Goal: Information Seeking & Learning: Find specific fact

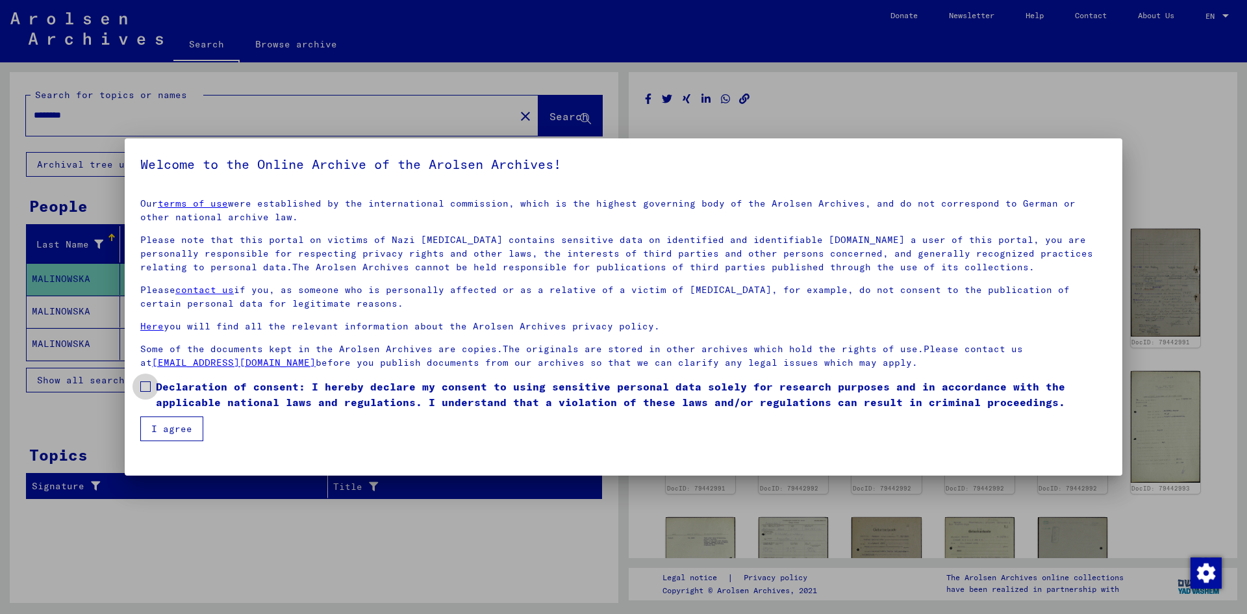
click at [141, 391] on span at bounding box center [145, 386] width 10 height 10
click at [158, 428] on button "I agree" at bounding box center [171, 428] width 63 height 25
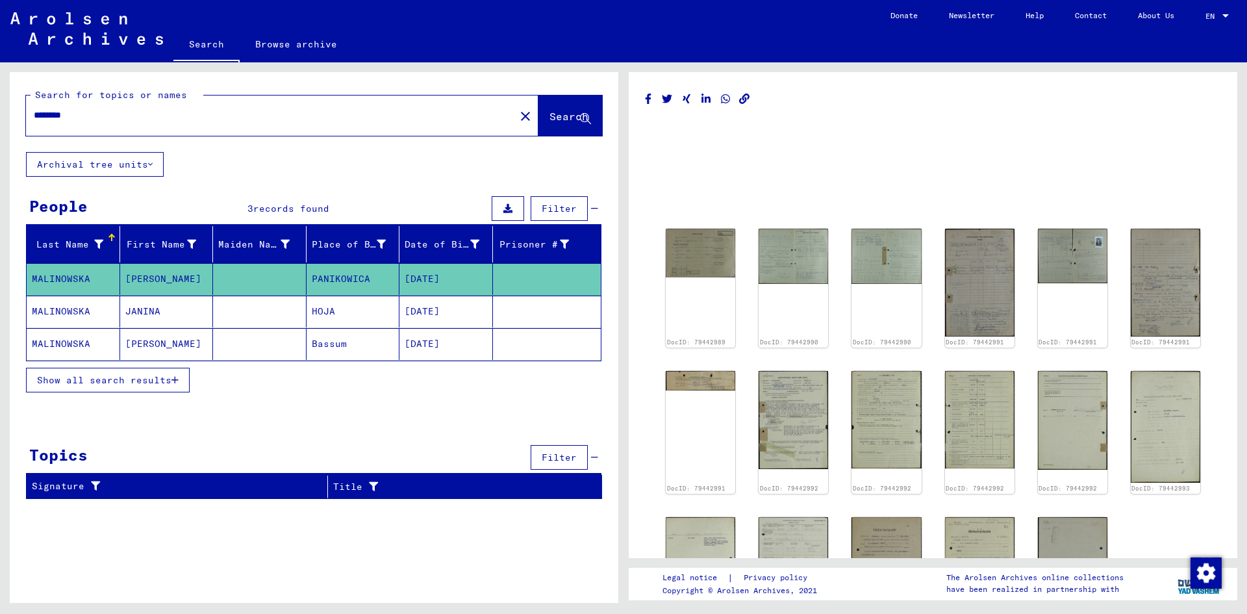
drag, startPoint x: 178, startPoint y: 118, endPoint x: 0, endPoint y: 94, distance: 179.6
click at [0, 94] on div "Search for topics or names ******** close Search Archival tree units People 3 r…" at bounding box center [312, 332] width 624 height 540
type input "****"
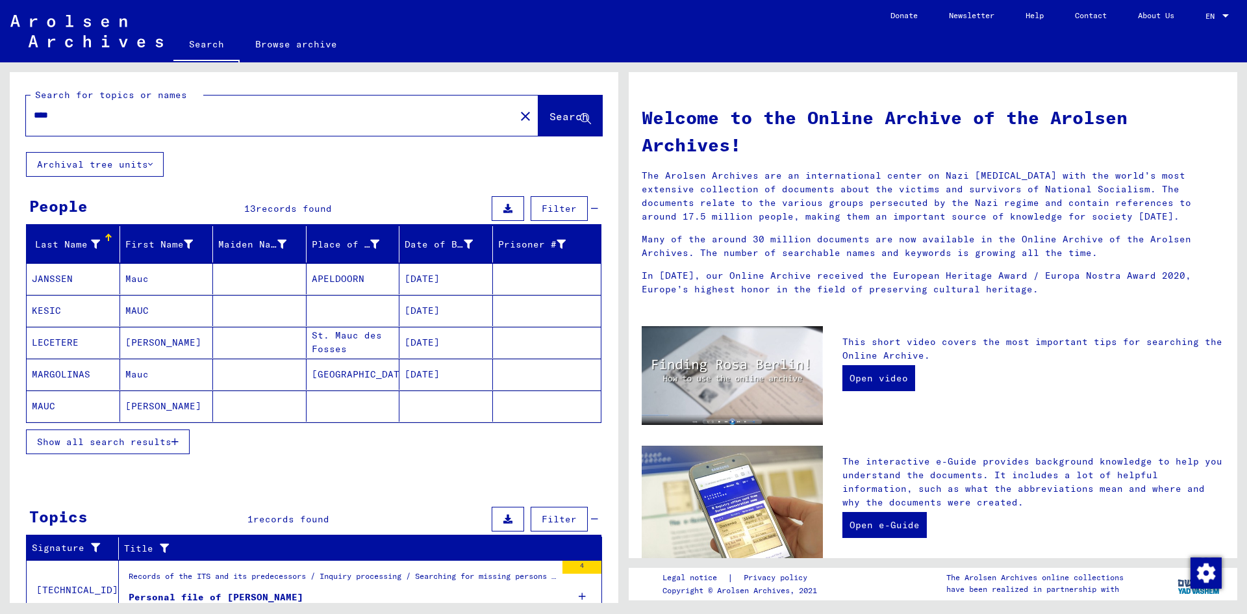
click at [93, 244] on icon at bounding box center [95, 244] width 9 height 9
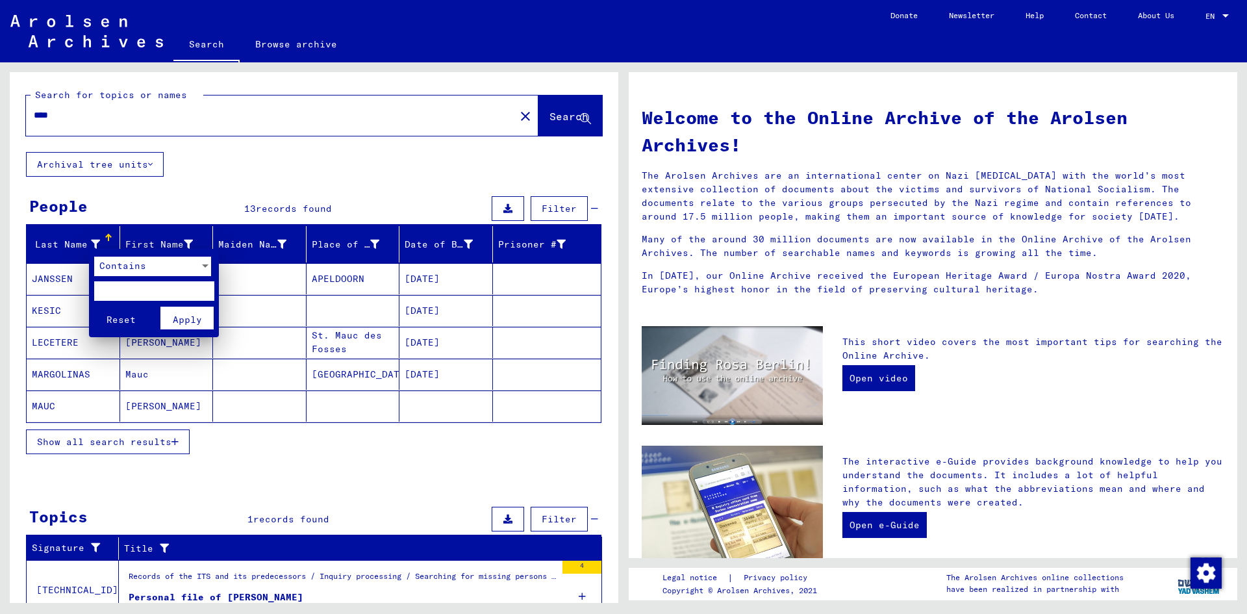
click at [132, 286] on input "text" at bounding box center [154, 290] width 120 height 19
click at [160, 270] on div "Contains" at bounding box center [146, 266] width 105 height 19
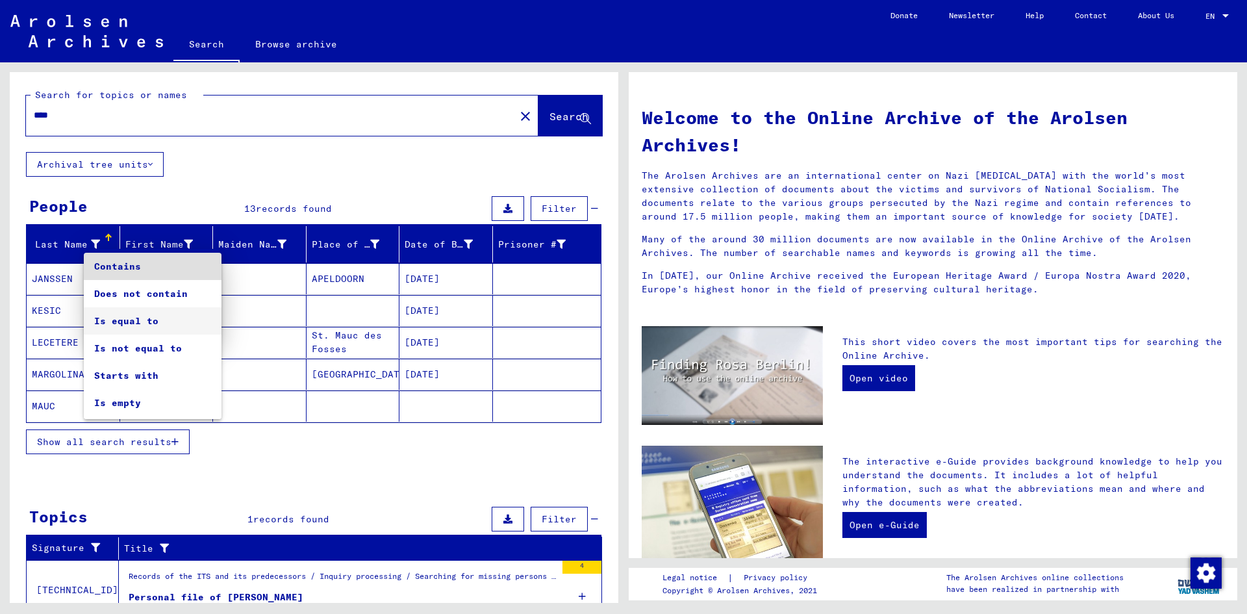
click at [153, 316] on span "Is equal to" at bounding box center [152, 320] width 117 height 27
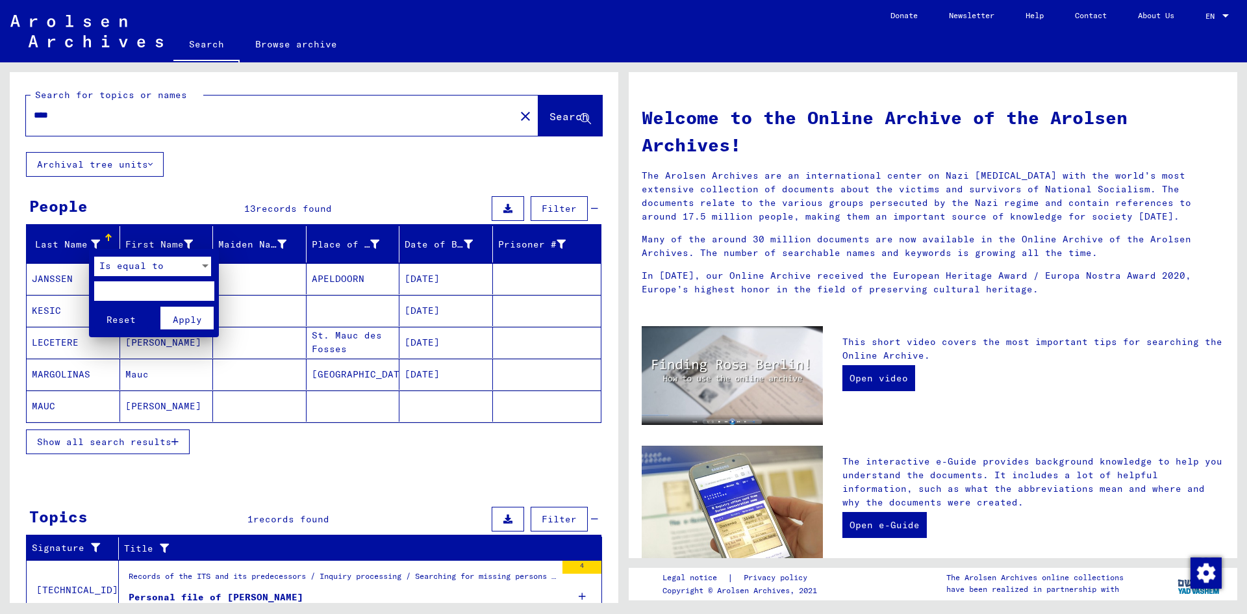
click at [151, 294] on input "text" at bounding box center [154, 290] width 120 height 19
type input "****"
click at [190, 314] on span "Apply" at bounding box center [187, 320] width 29 height 12
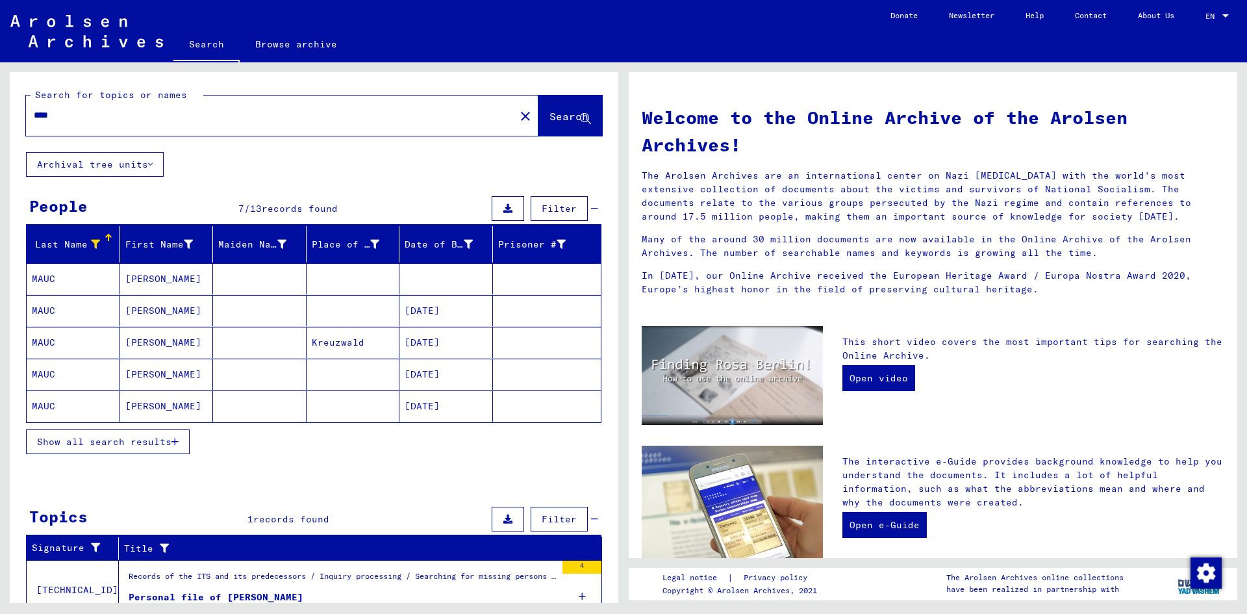
click at [145, 444] on span "Show all search results" at bounding box center [104, 442] width 134 height 12
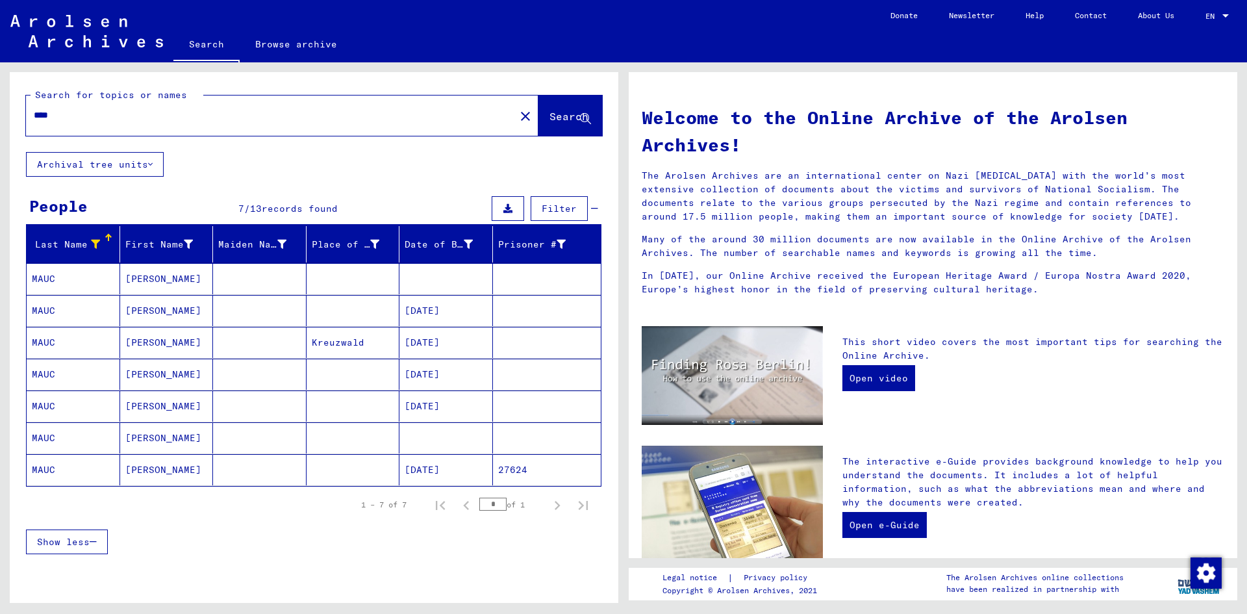
click at [158, 284] on mat-cell "[PERSON_NAME]" at bounding box center [167, 278] width 94 height 31
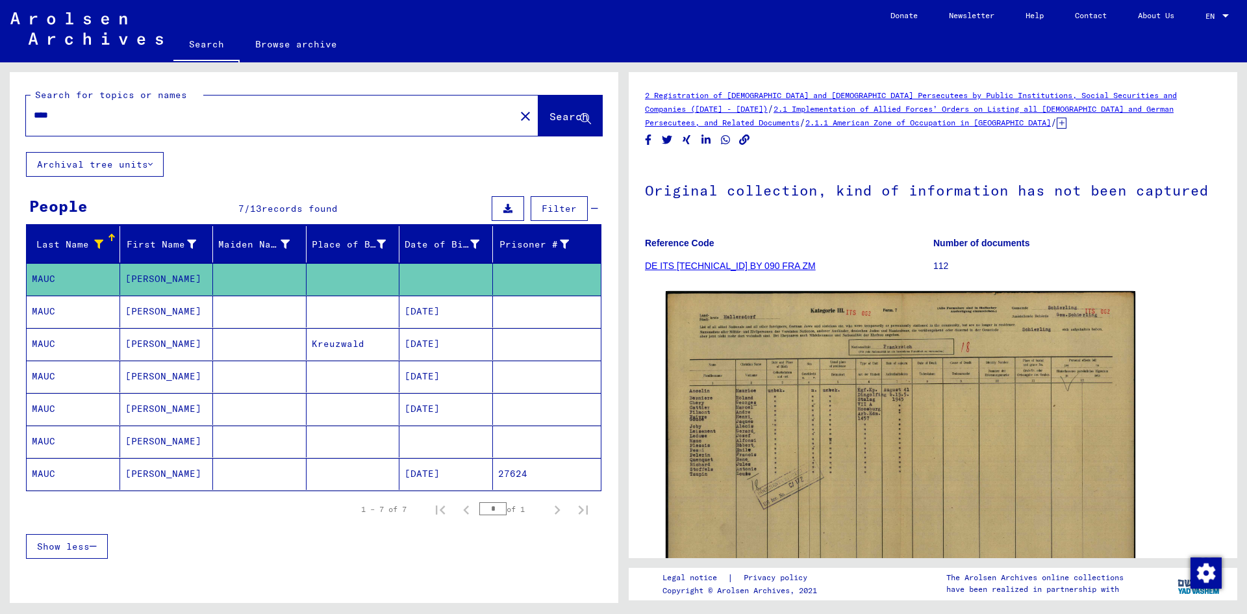
click at [167, 320] on mat-cell "[PERSON_NAME]" at bounding box center [167, 312] width 94 height 32
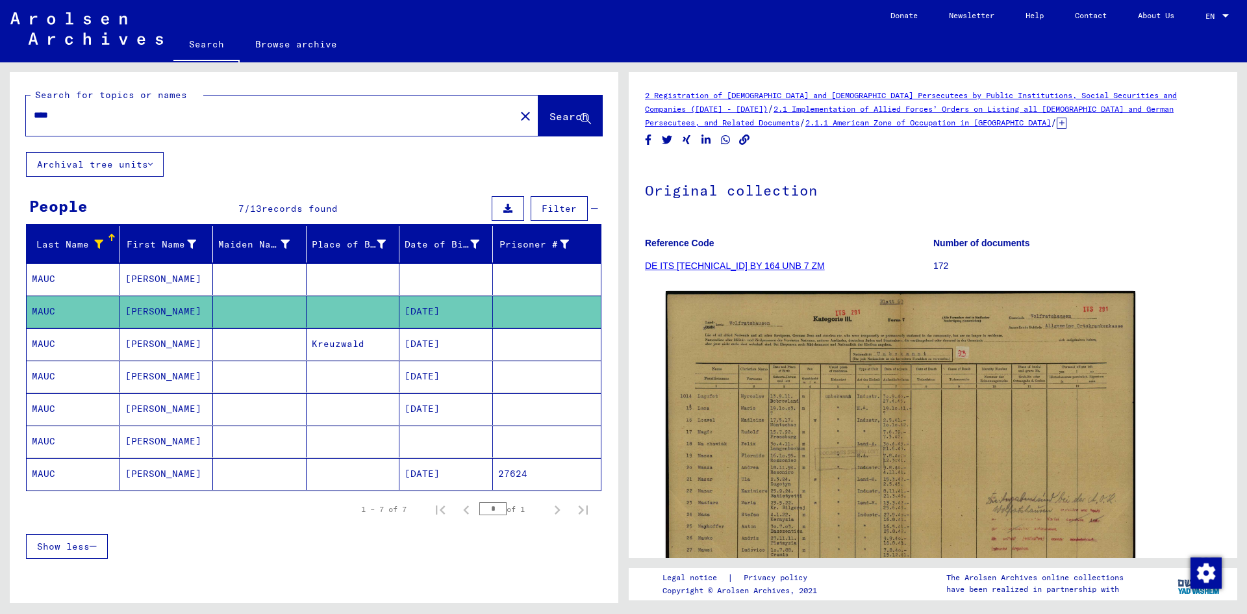
click at [182, 371] on mat-cell "[PERSON_NAME]" at bounding box center [167, 377] width 94 height 32
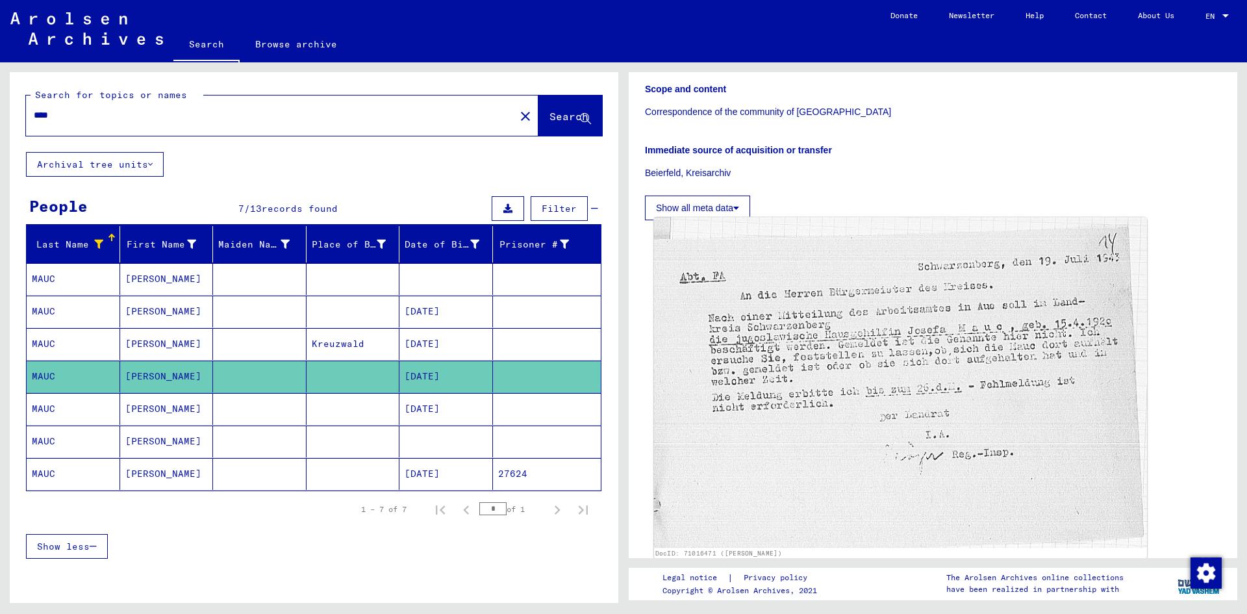
scroll to position [220, 0]
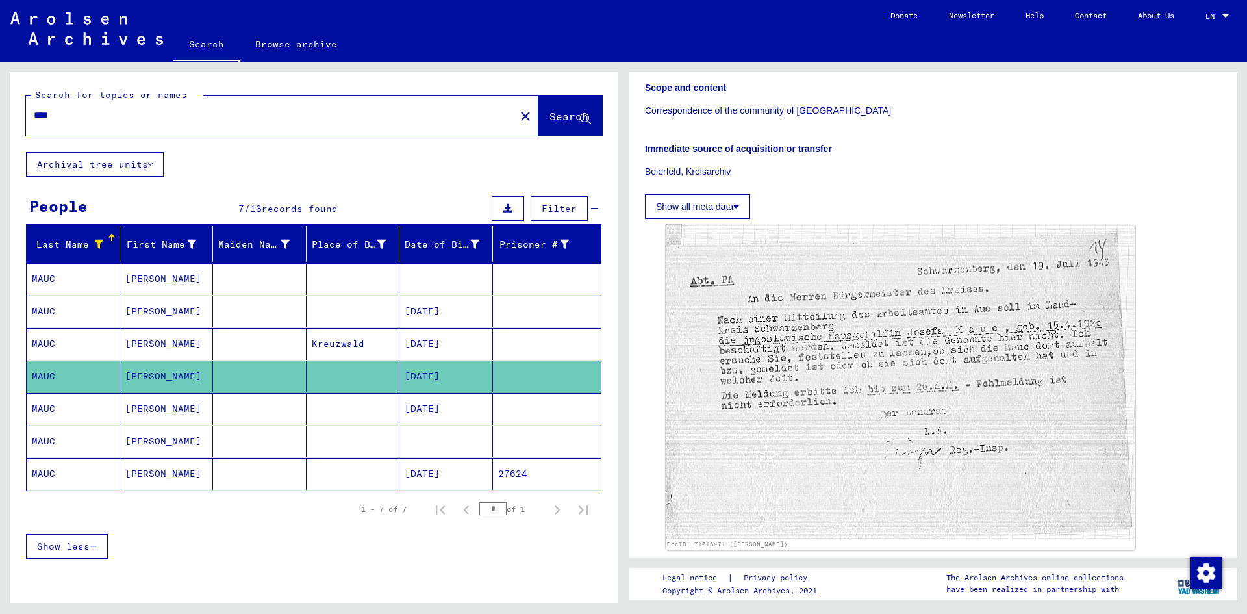
click at [182, 416] on mat-cell "[PERSON_NAME]" at bounding box center [167, 409] width 94 height 32
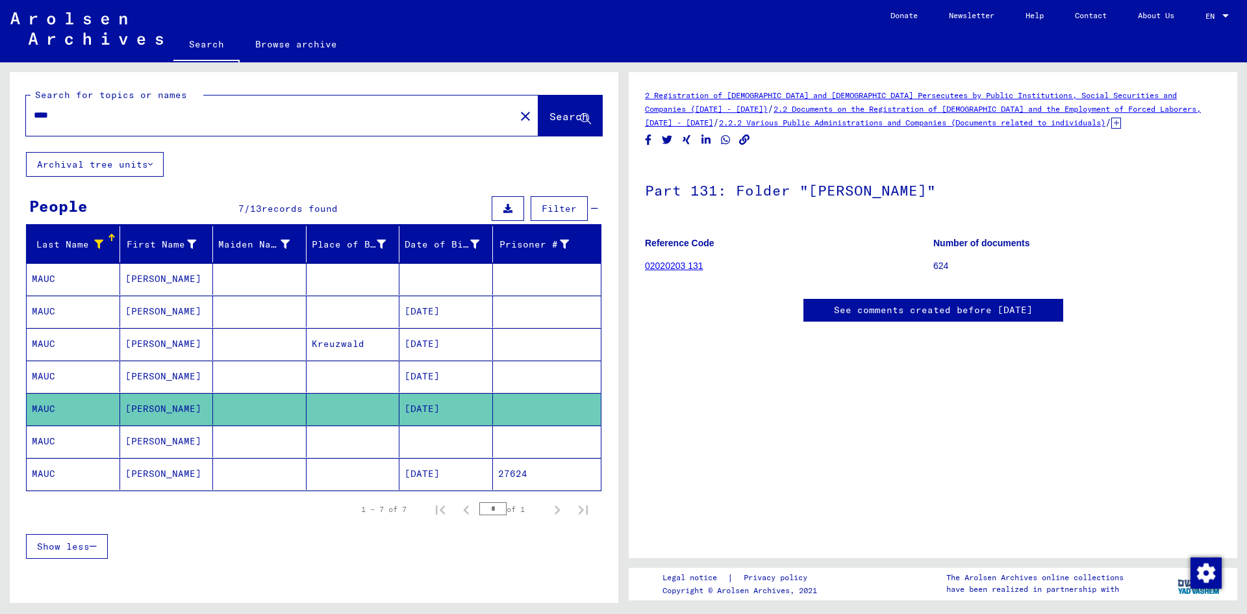
click at [192, 441] on mat-cell "[PERSON_NAME]" at bounding box center [167, 441] width 94 height 32
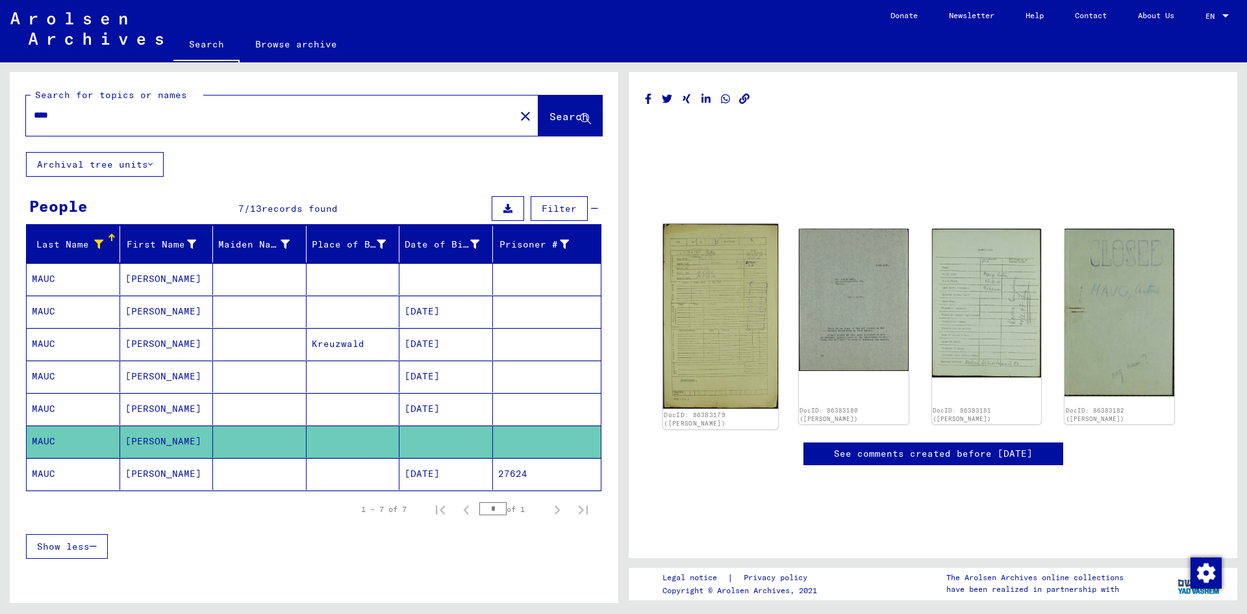
click at [693, 288] on img at bounding box center [720, 316] width 115 height 185
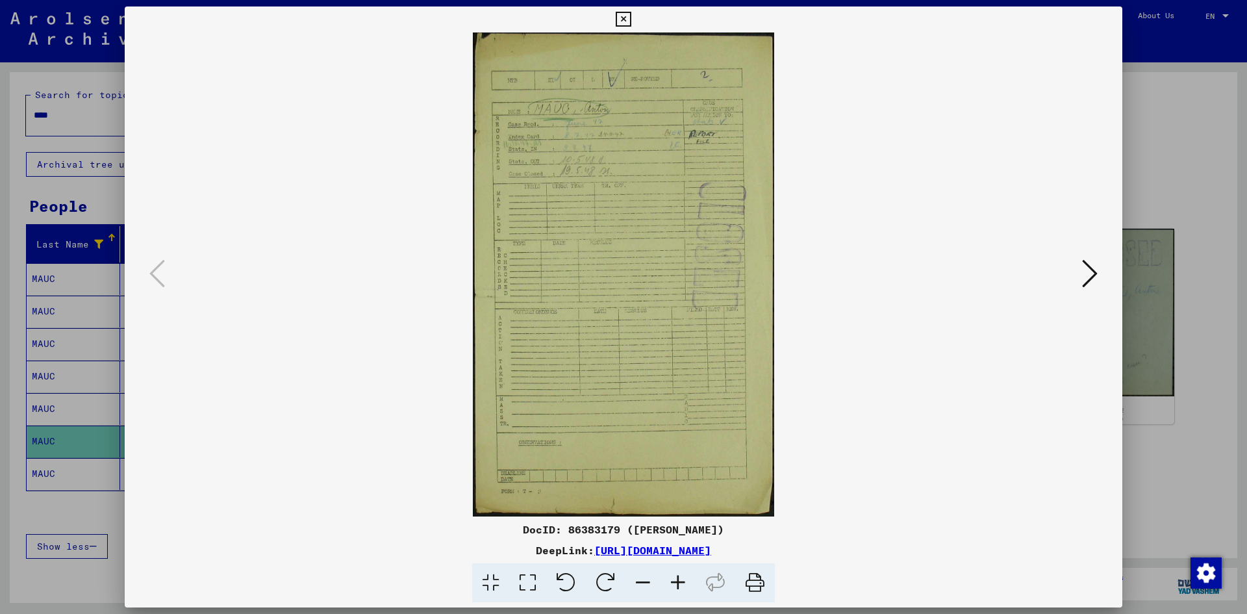
click at [1084, 279] on icon at bounding box center [1090, 273] width 16 height 31
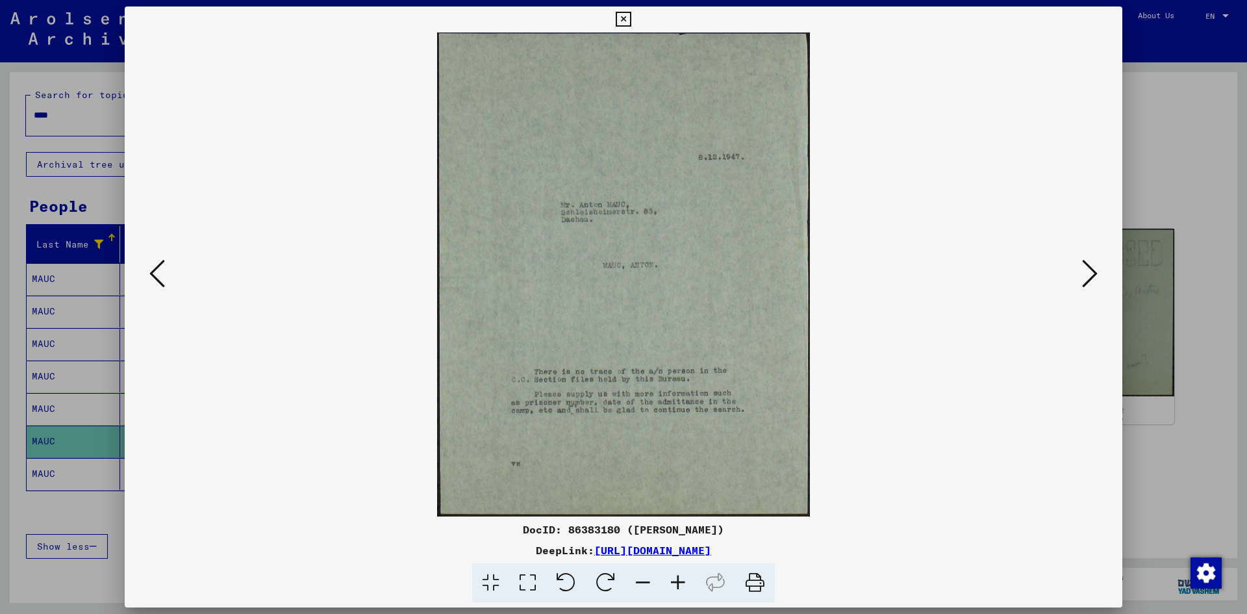
click at [1084, 279] on icon at bounding box center [1090, 273] width 16 height 31
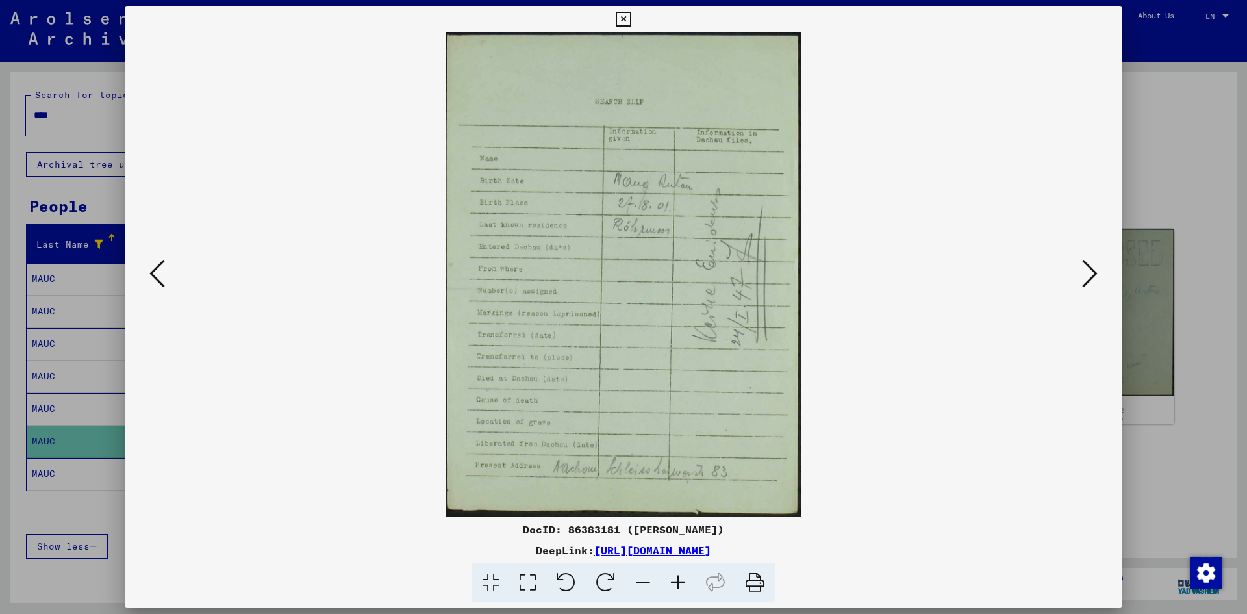
click at [1084, 279] on icon at bounding box center [1090, 273] width 16 height 31
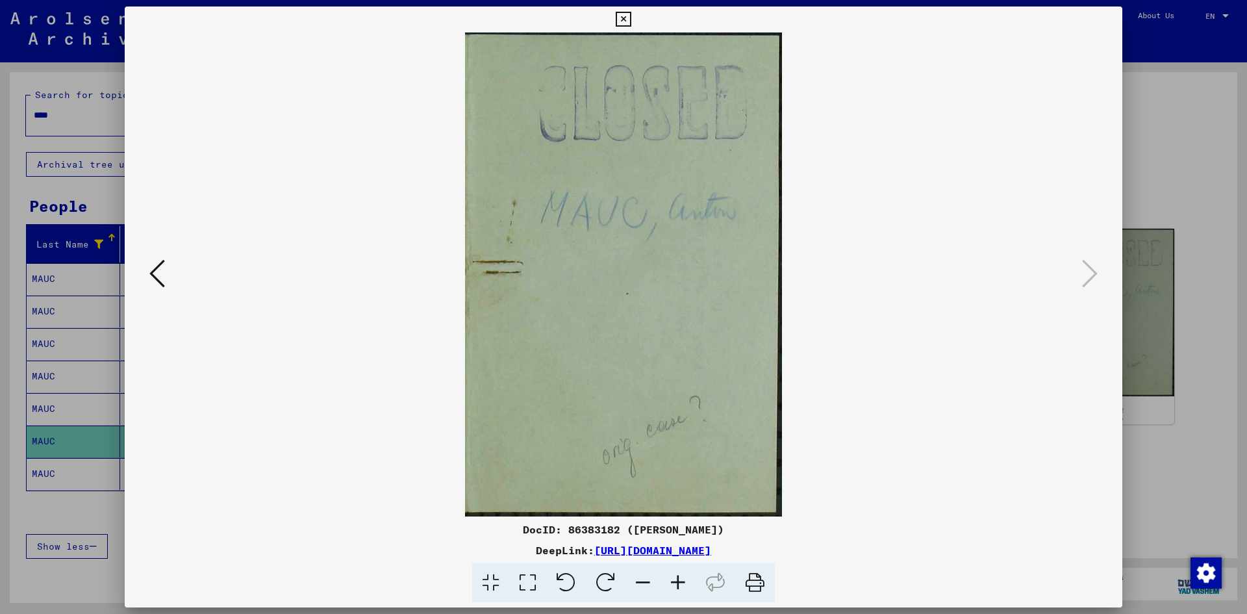
click at [1175, 138] on div at bounding box center [623, 307] width 1247 height 614
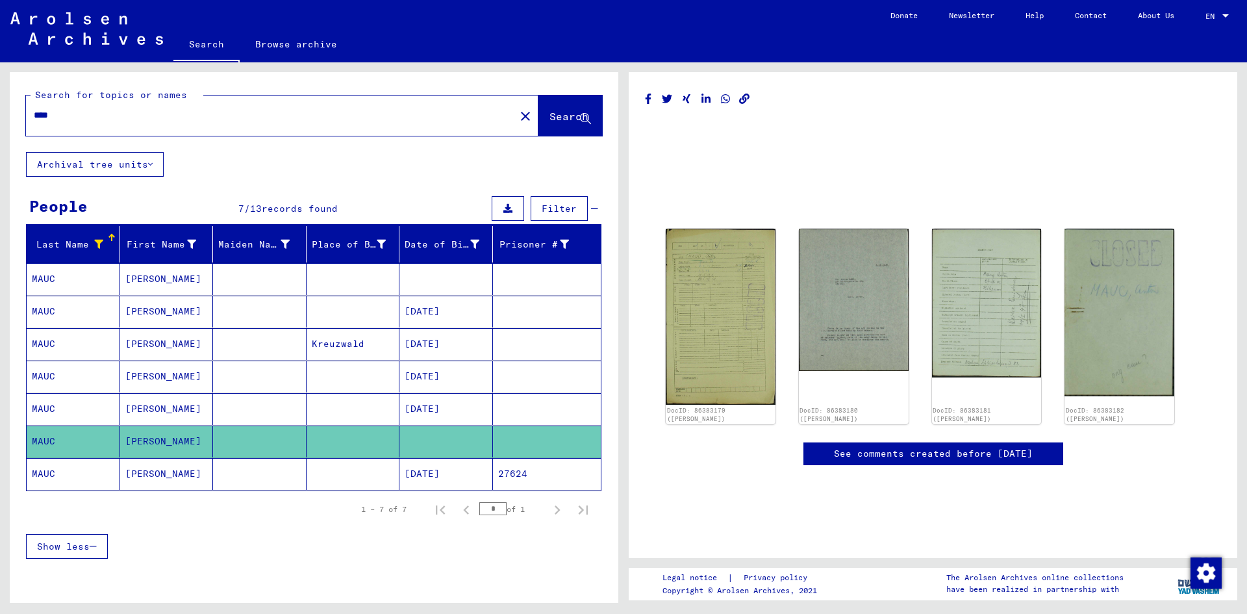
click at [355, 477] on mat-cell at bounding box center [354, 474] width 94 height 32
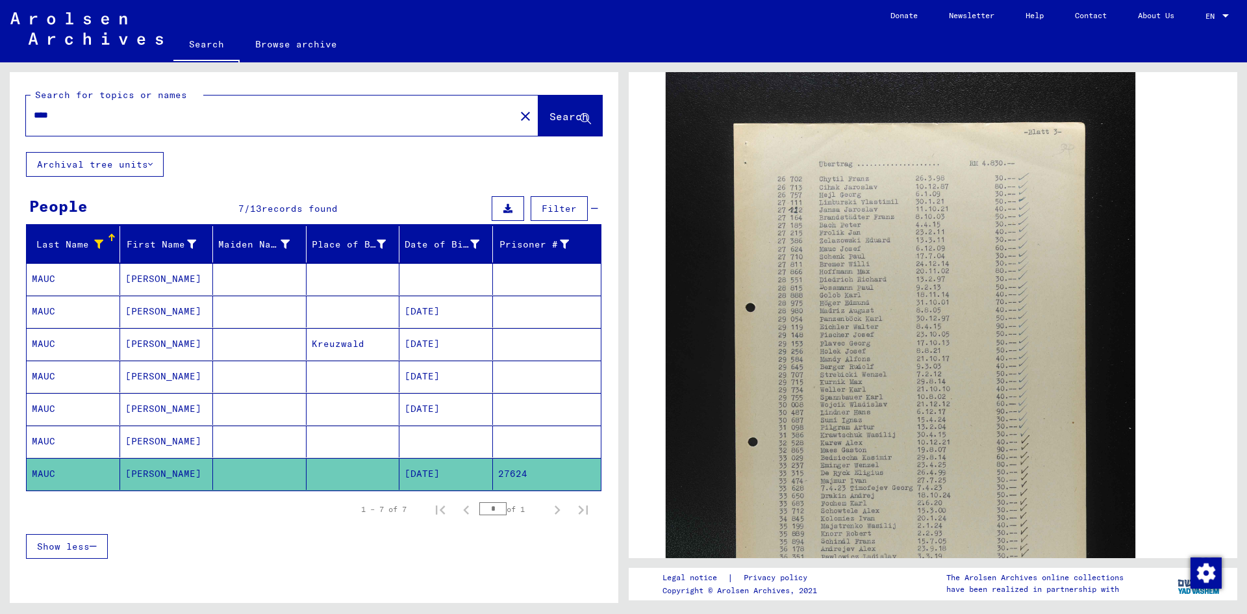
scroll to position [314, 0]
click at [49, 116] on input "****" at bounding box center [271, 115] width 474 height 14
type input "****"
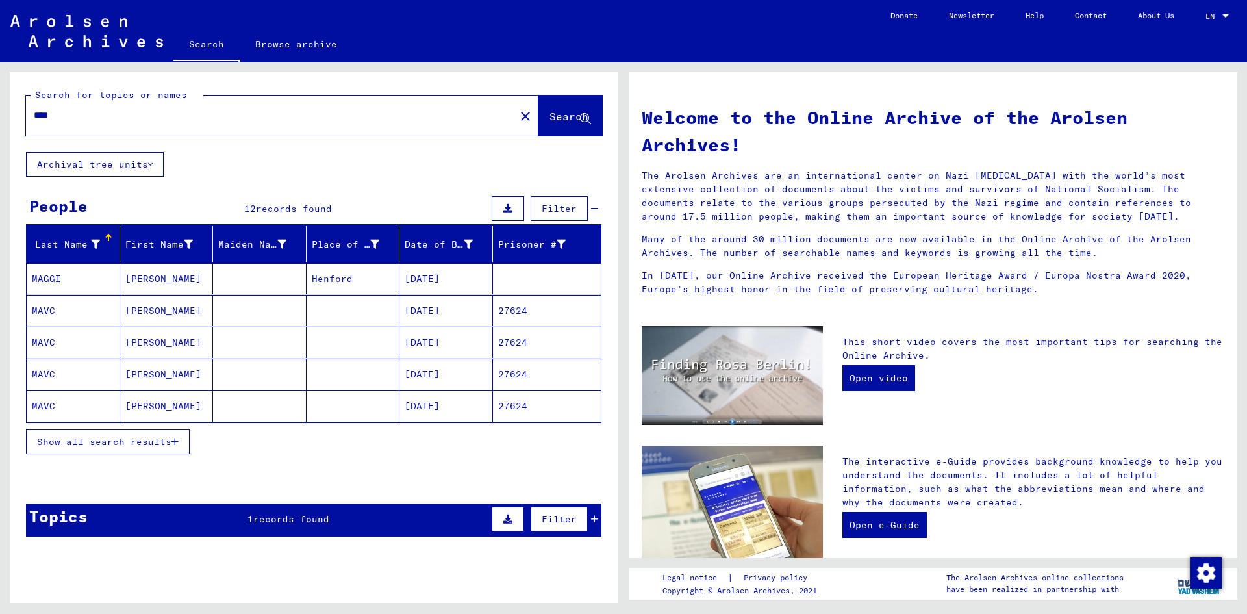
click at [92, 243] on icon at bounding box center [95, 244] width 9 height 9
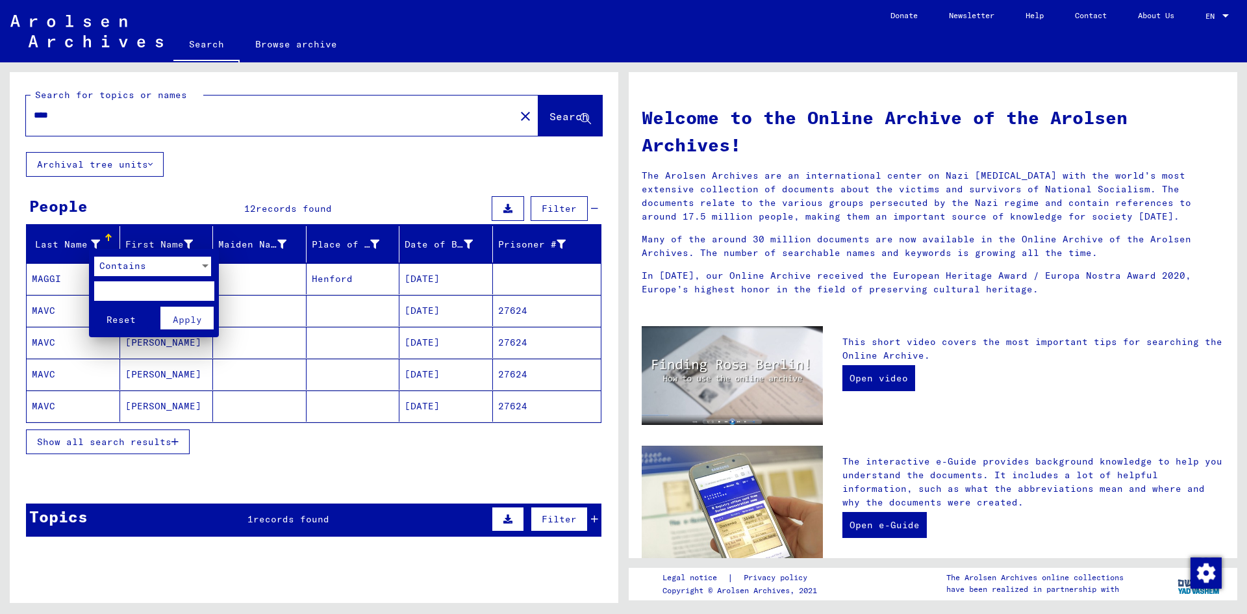
click at [181, 264] on div "Contains" at bounding box center [146, 266] width 105 height 19
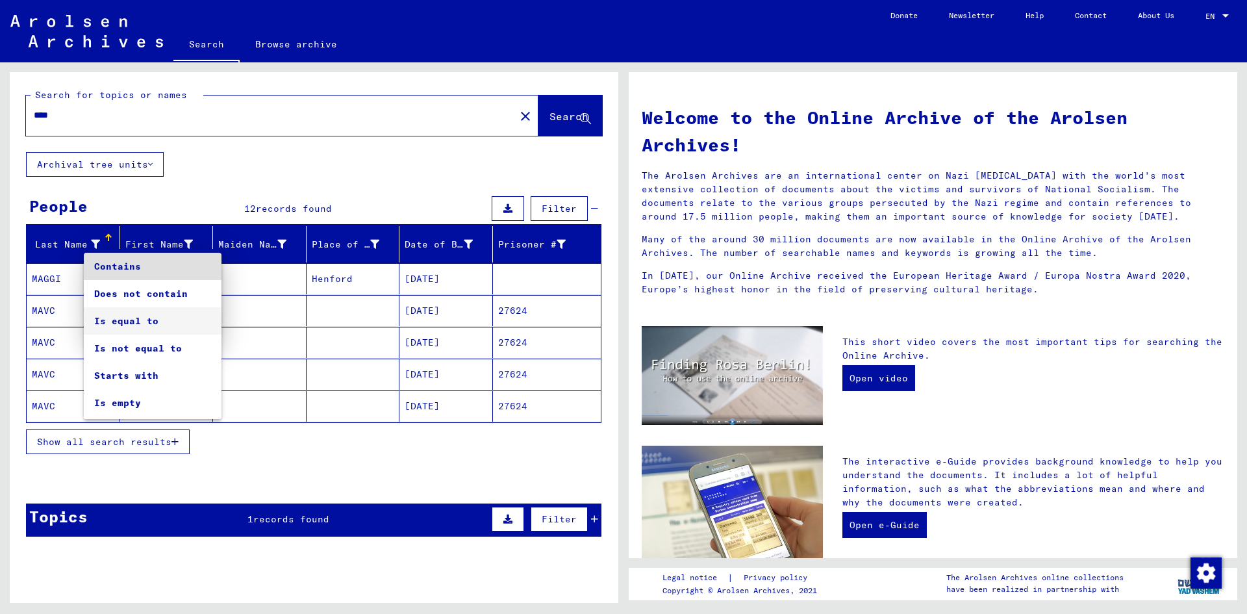
click at [149, 322] on span "Is equal to" at bounding box center [152, 320] width 117 height 27
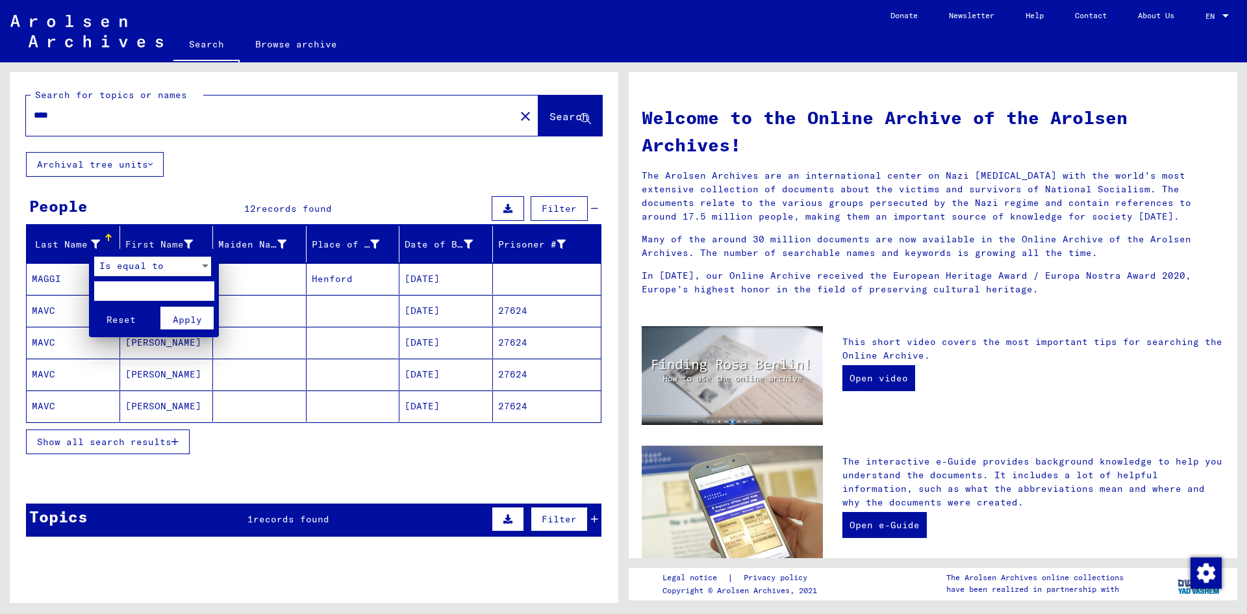
click at [154, 290] on input "text" at bounding box center [154, 290] width 120 height 19
type input "****"
click at [181, 314] on span "Apply" at bounding box center [187, 320] width 29 height 12
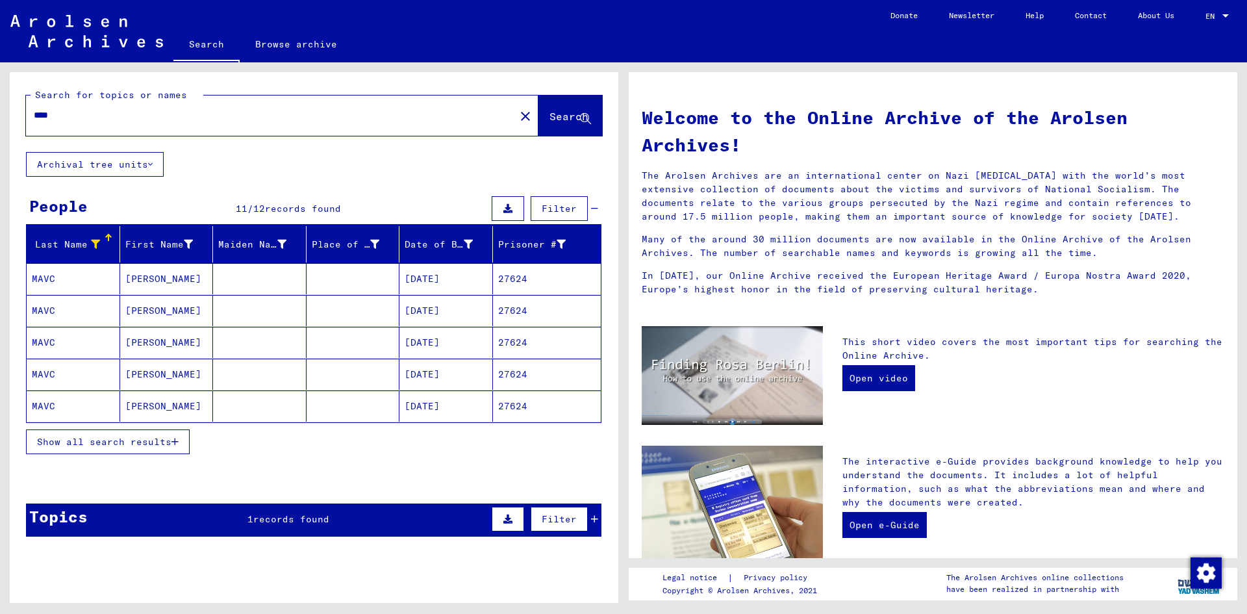
click at [114, 446] on span "Show all search results" at bounding box center [104, 442] width 134 height 12
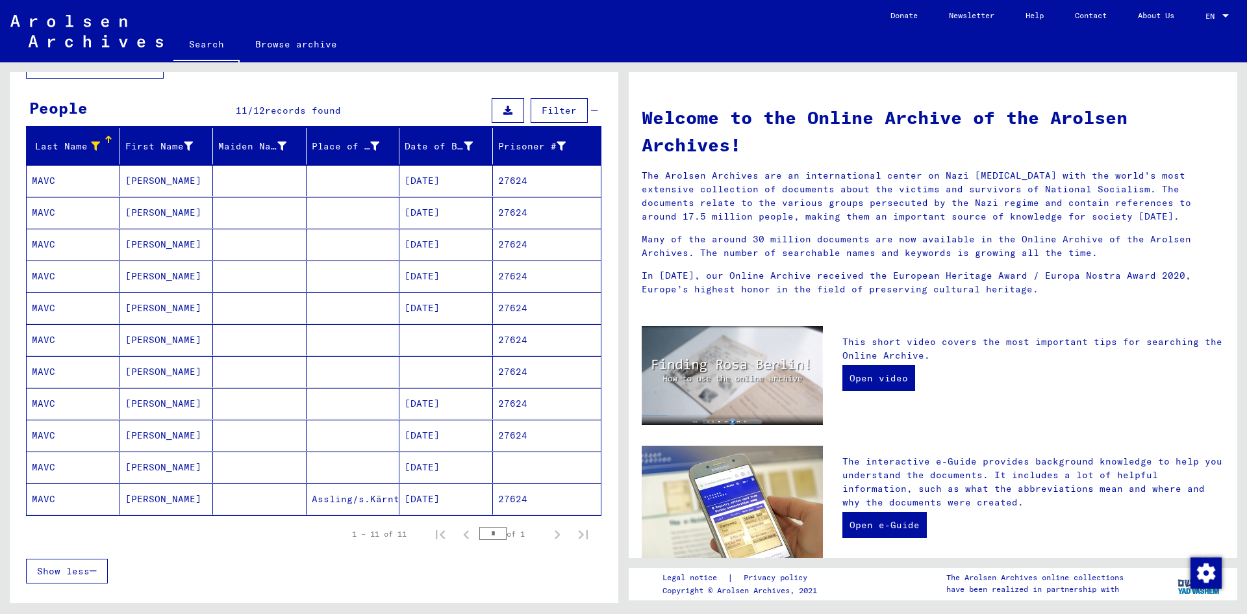
scroll to position [68, 0]
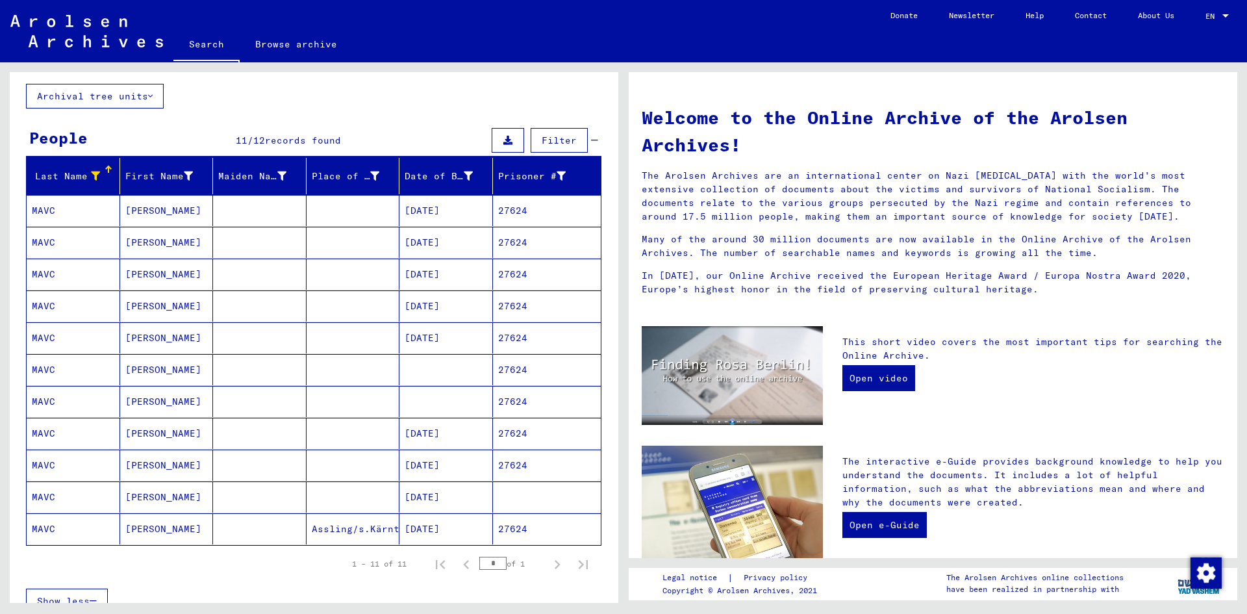
click at [161, 205] on mat-cell "[PERSON_NAME]" at bounding box center [167, 210] width 94 height 31
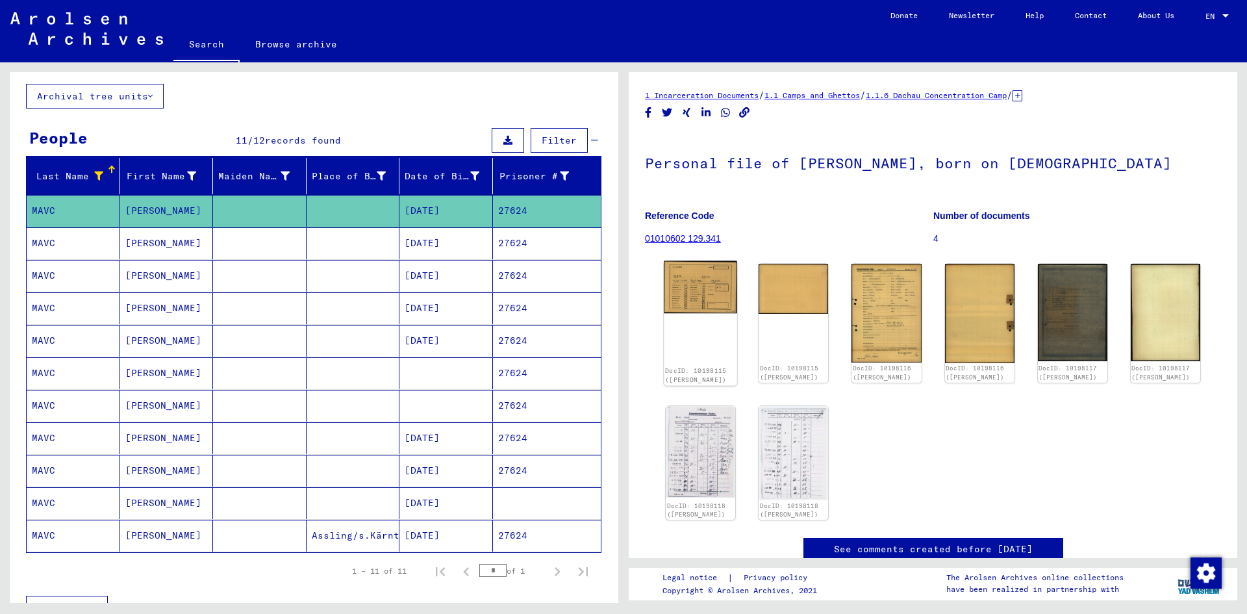
click at [702, 297] on img at bounding box center [700, 287] width 73 height 53
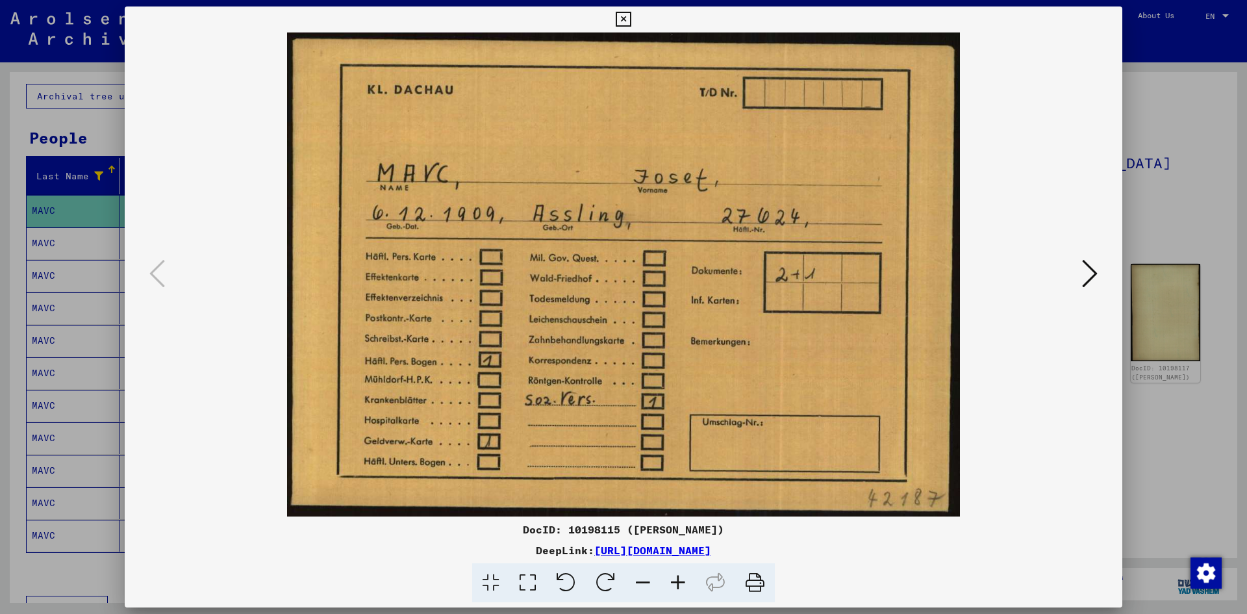
click at [1099, 270] on button at bounding box center [1089, 274] width 23 height 37
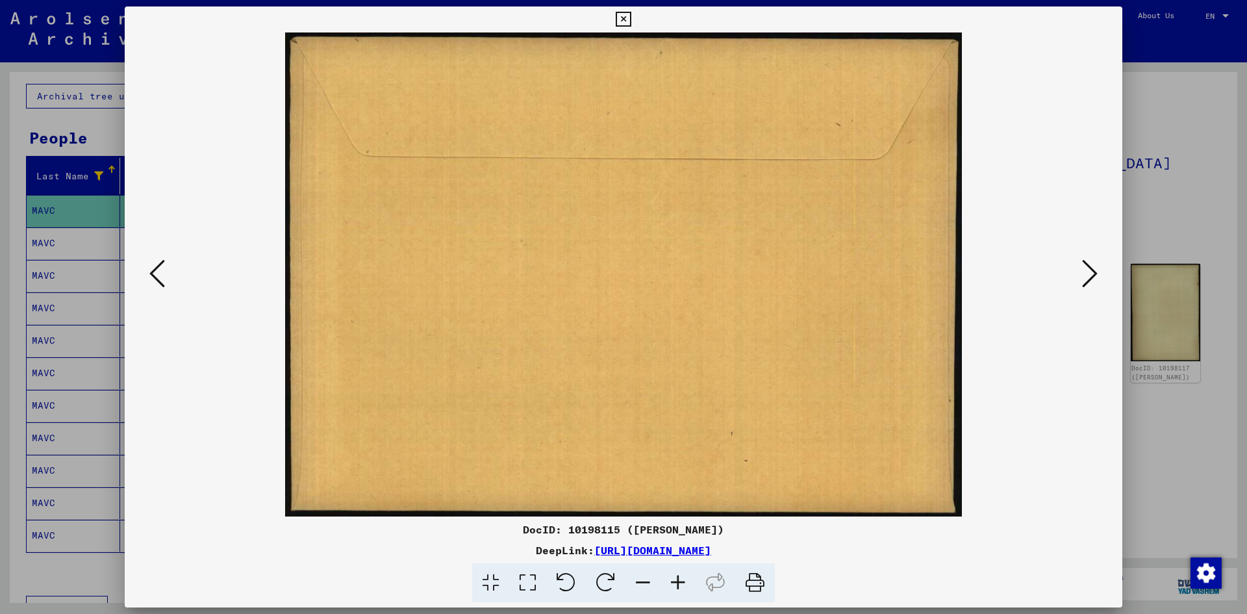
click at [1099, 270] on button at bounding box center [1089, 274] width 23 height 37
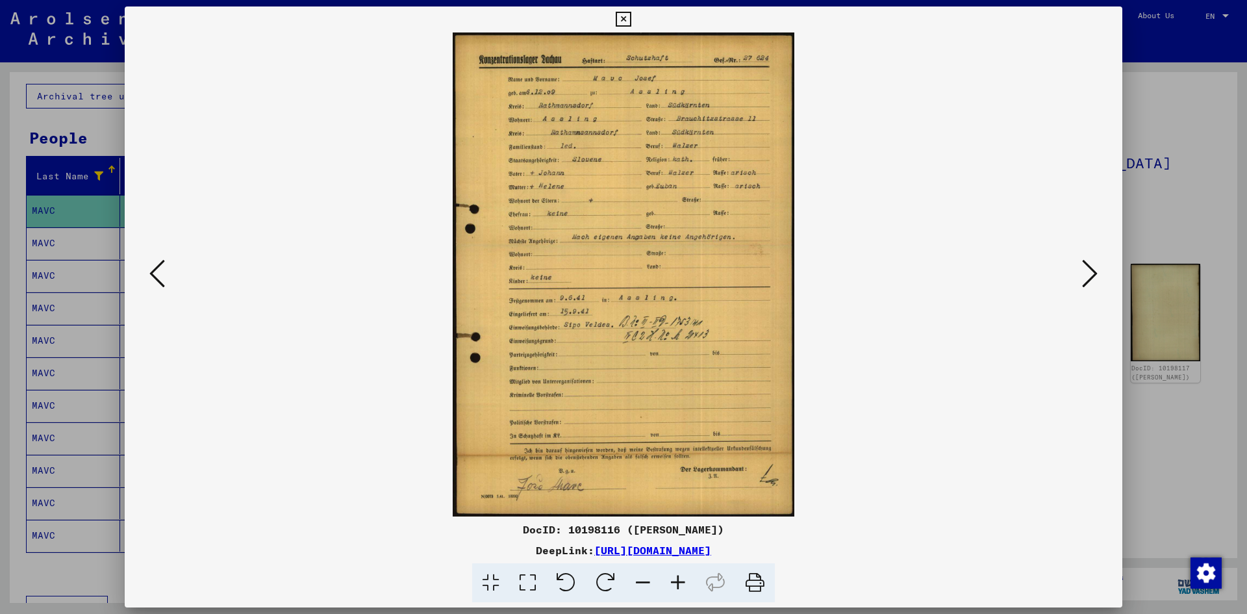
click at [1099, 270] on button at bounding box center [1089, 274] width 23 height 37
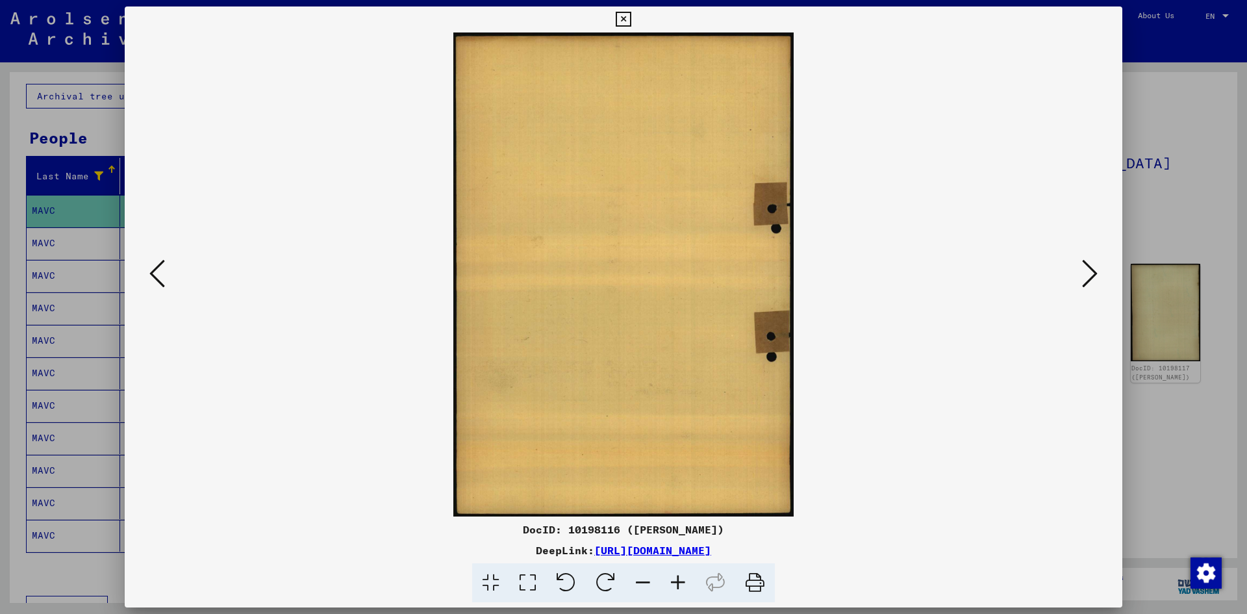
click at [1099, 270] on button at bounding box center [1089, 274] width 23 height 37
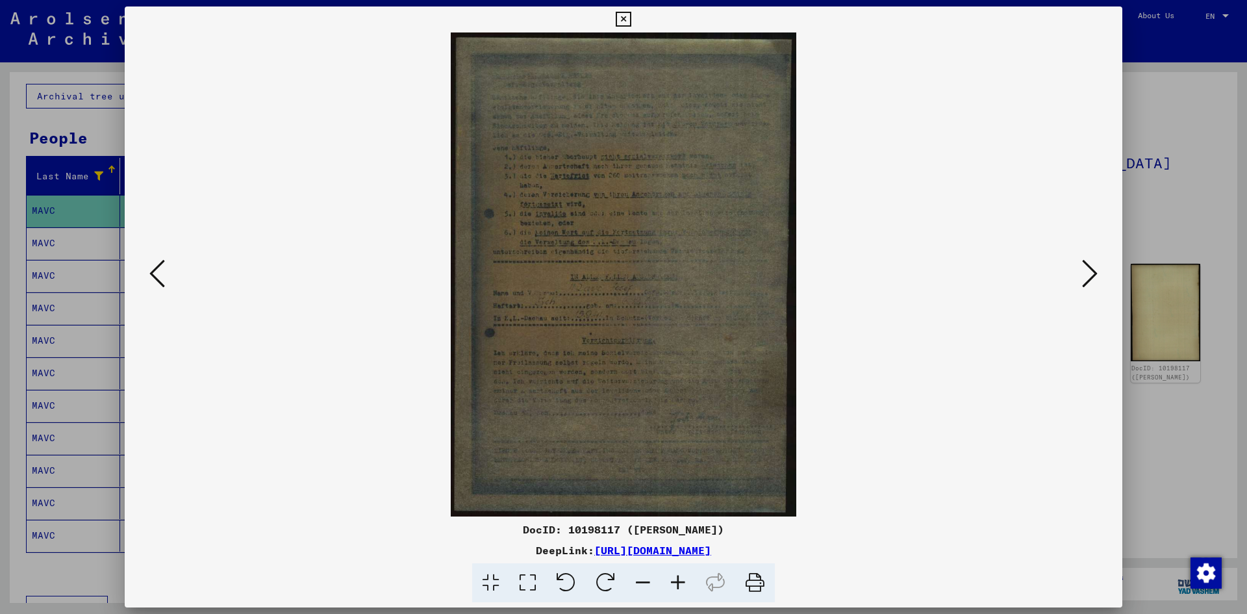
click at [1099, 270] on button at bounding box center [1089, 274] width 23 height 37
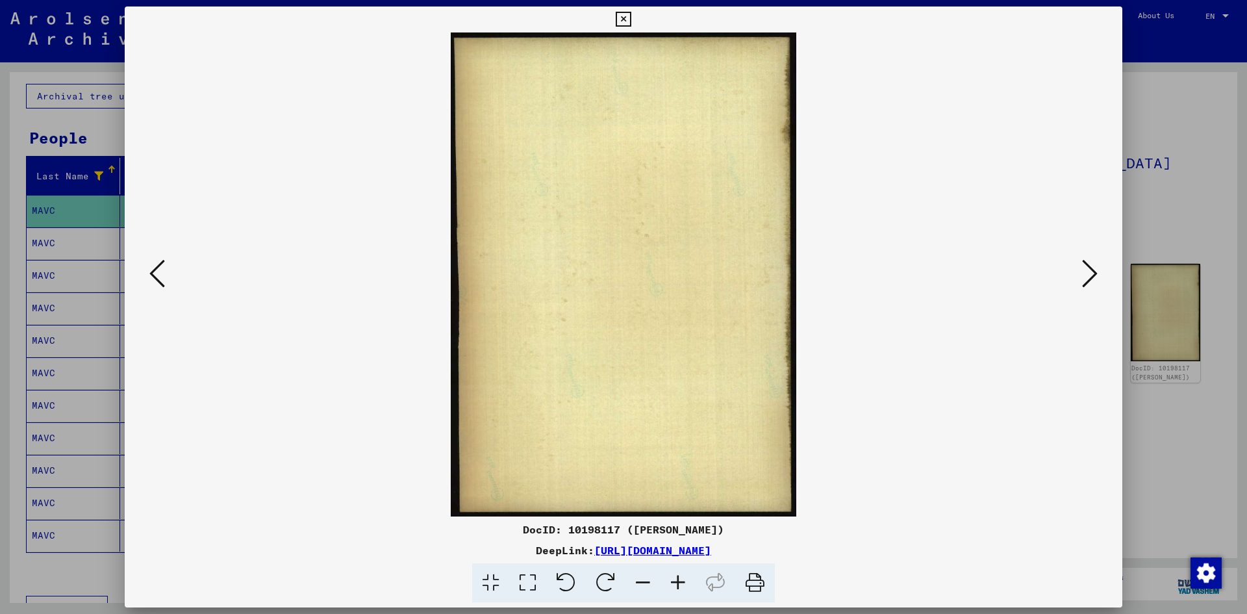
click at [1099, 270] on button at bounding box center [1089, 274] width 23 height 37
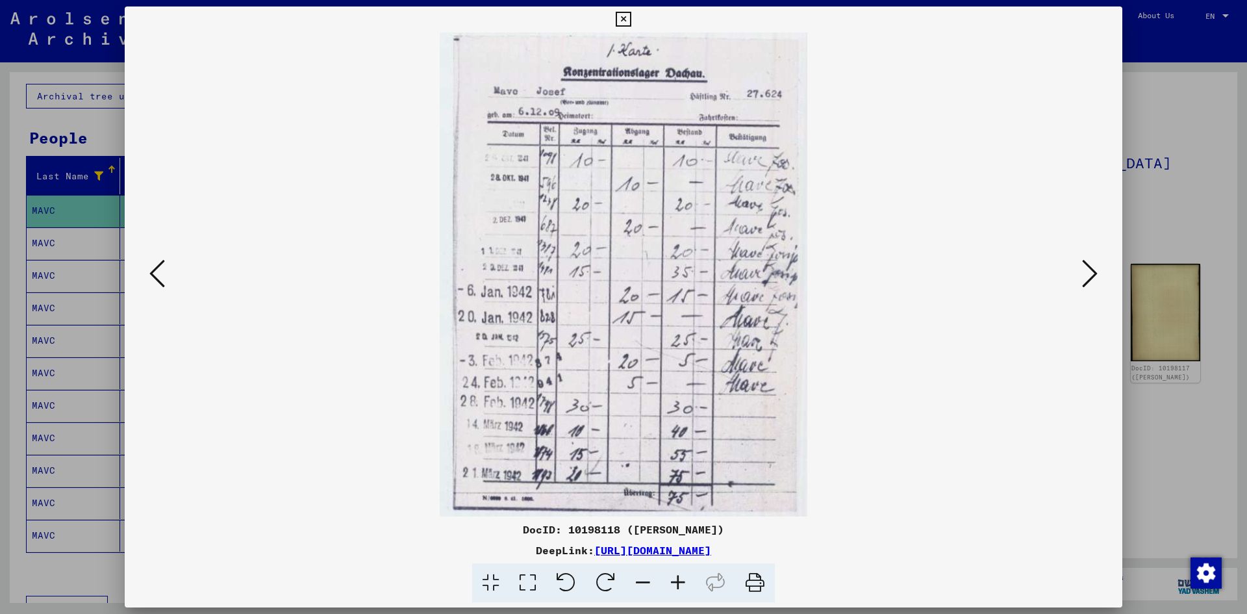
click at [1099, 270] on button at bounding box center [1089, 274] width 23 height 37
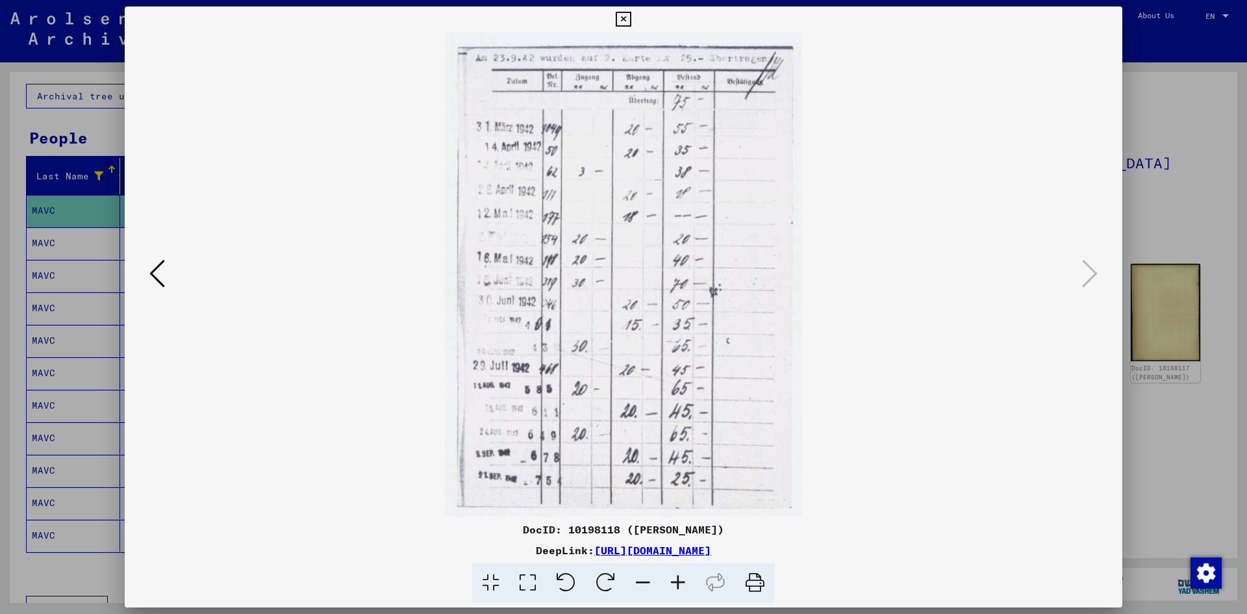
click at [627, 22] on icon at bounding box center [623, 20] width 15 height 16
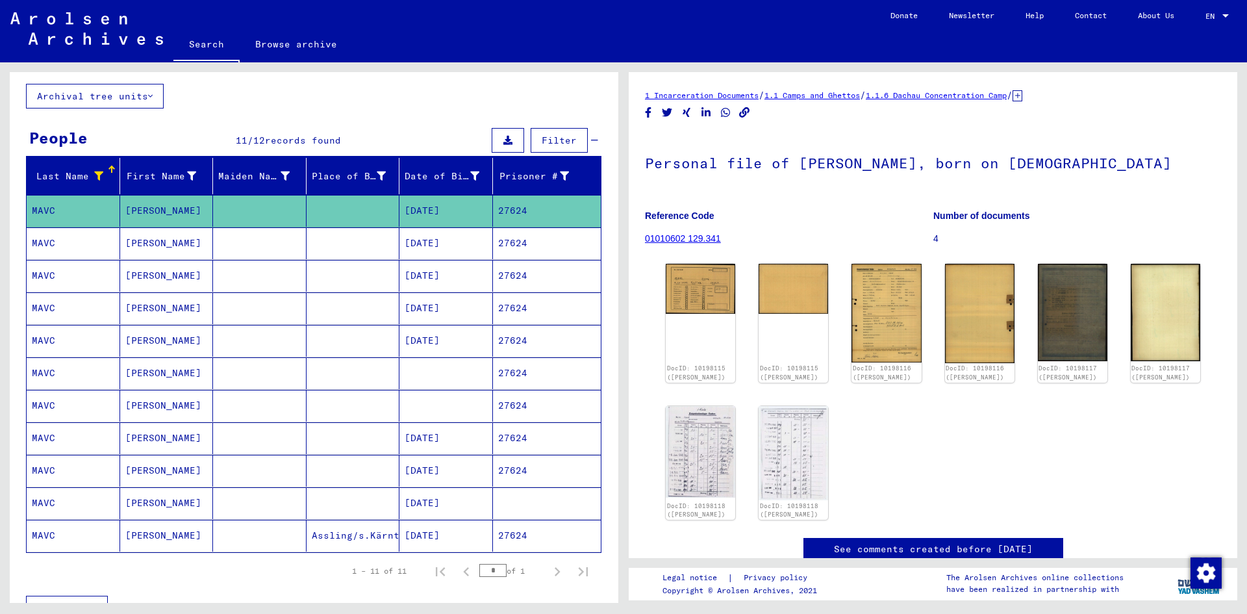
click at [327, 253] on mat-cell at bounding box center [354, 243] width 94 height 32
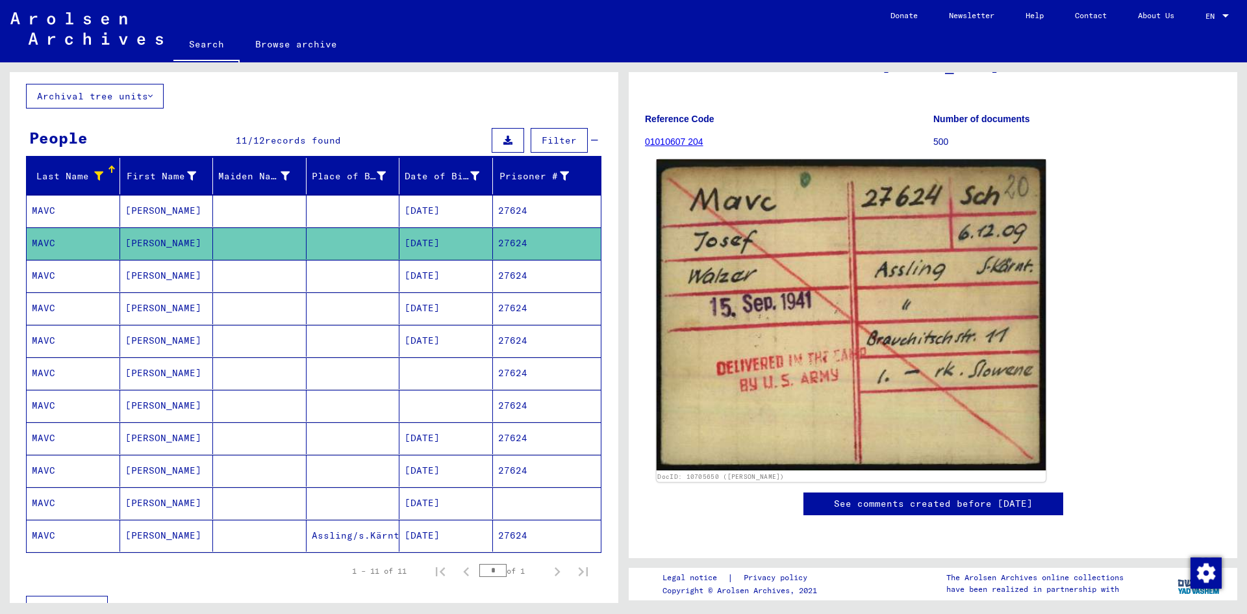
scroll to position [104, 0]
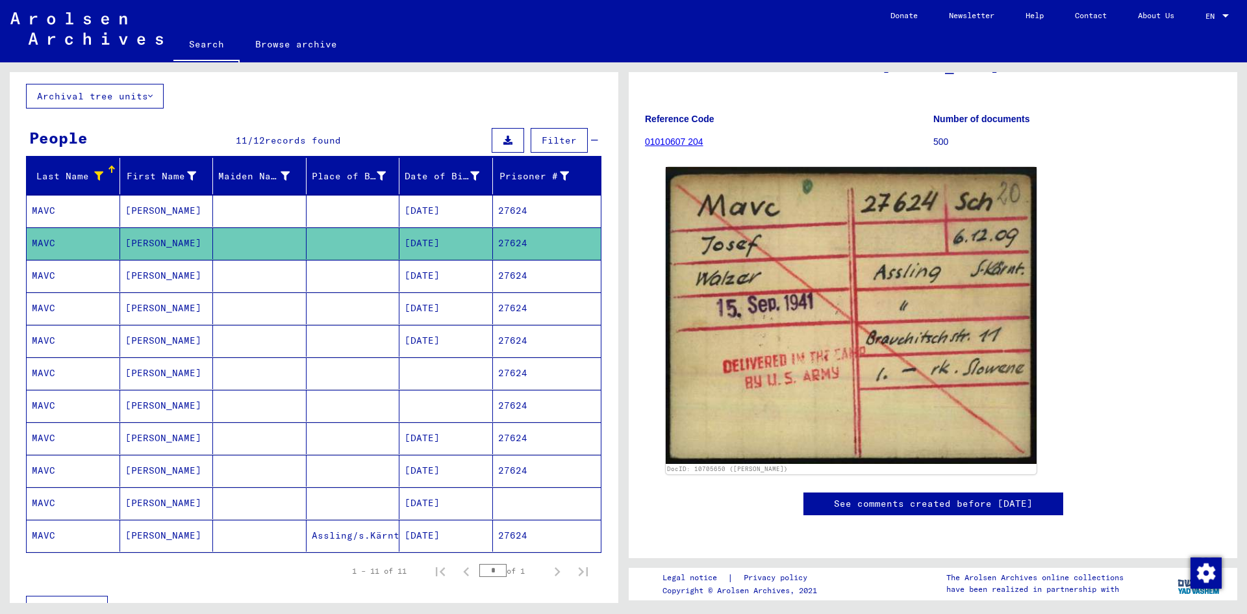
click at [440, 281] on mat-cell "[DATE]" at bounding box center [446, 276] width 94 height 32
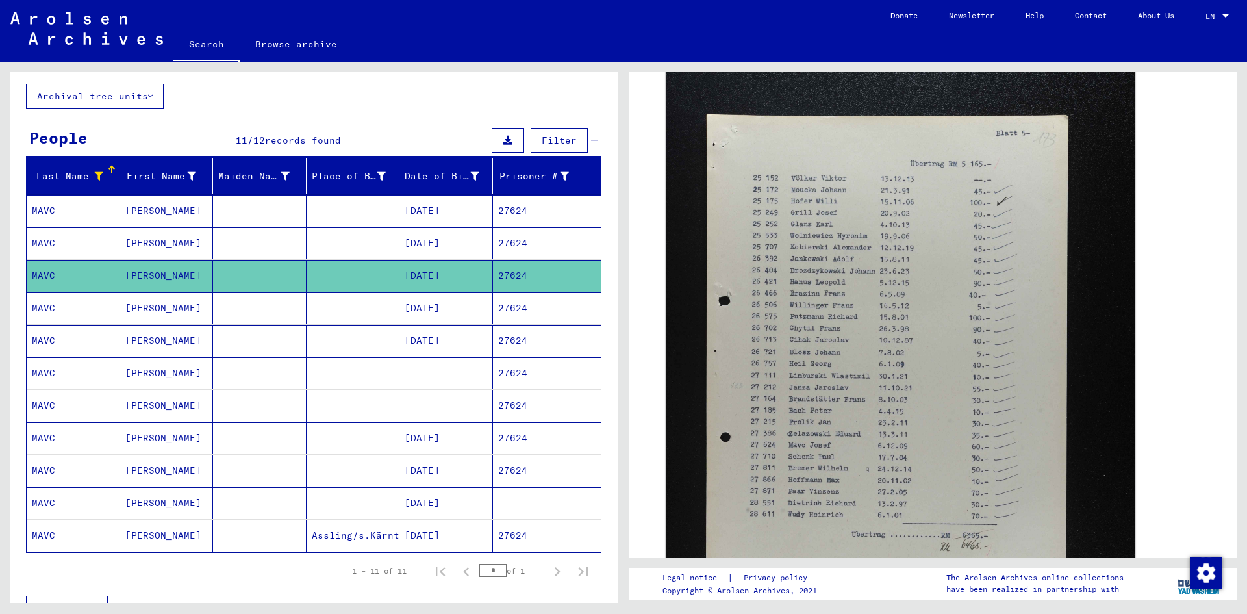
scroll to position [316, 0]
click at [440, 316] on mat-cell "[DATE]" at bounding box center [446, 308] width 94 height 32
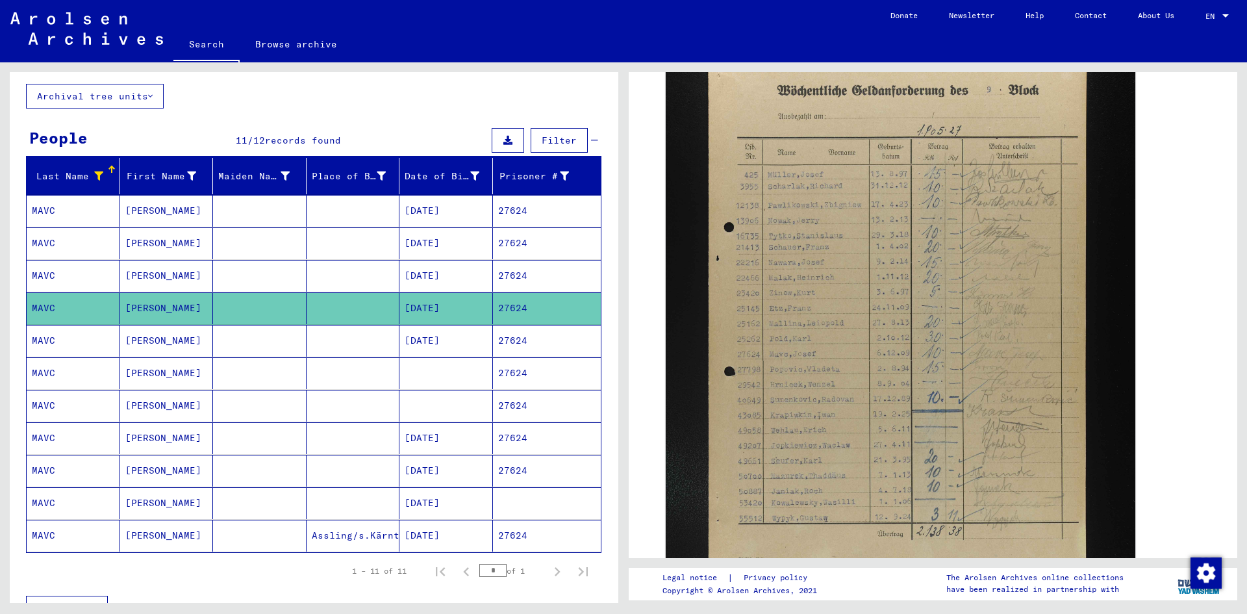
scroll to position [376, 0]
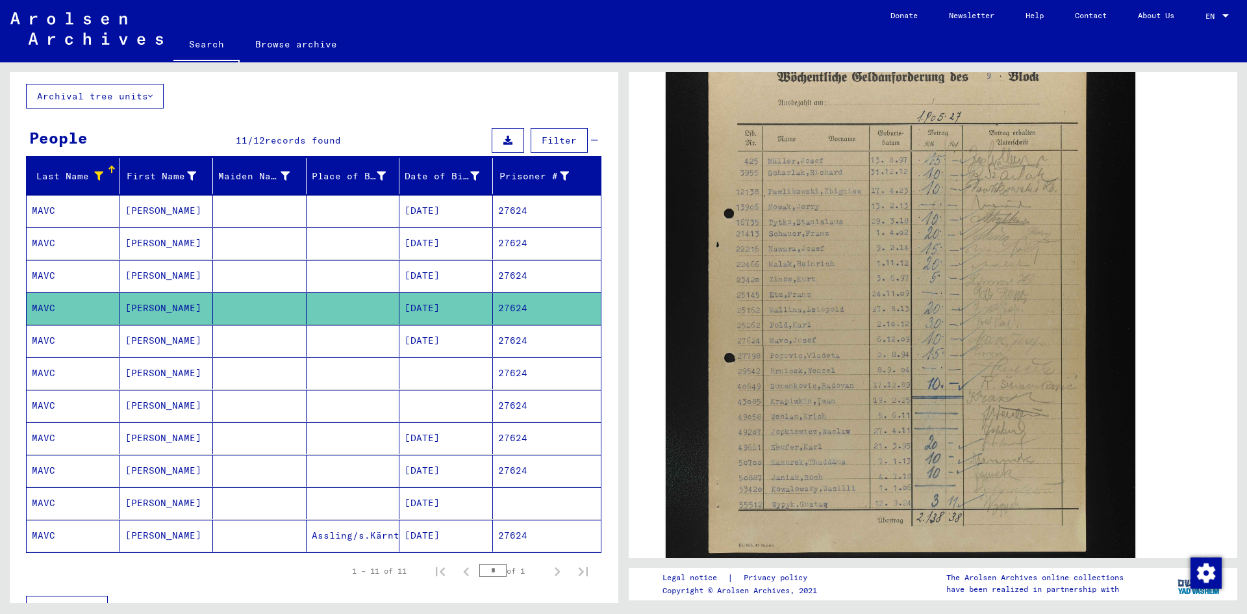
click at [460, 357] on mat-cell at bounding box center [446, 373] width 94 height 32
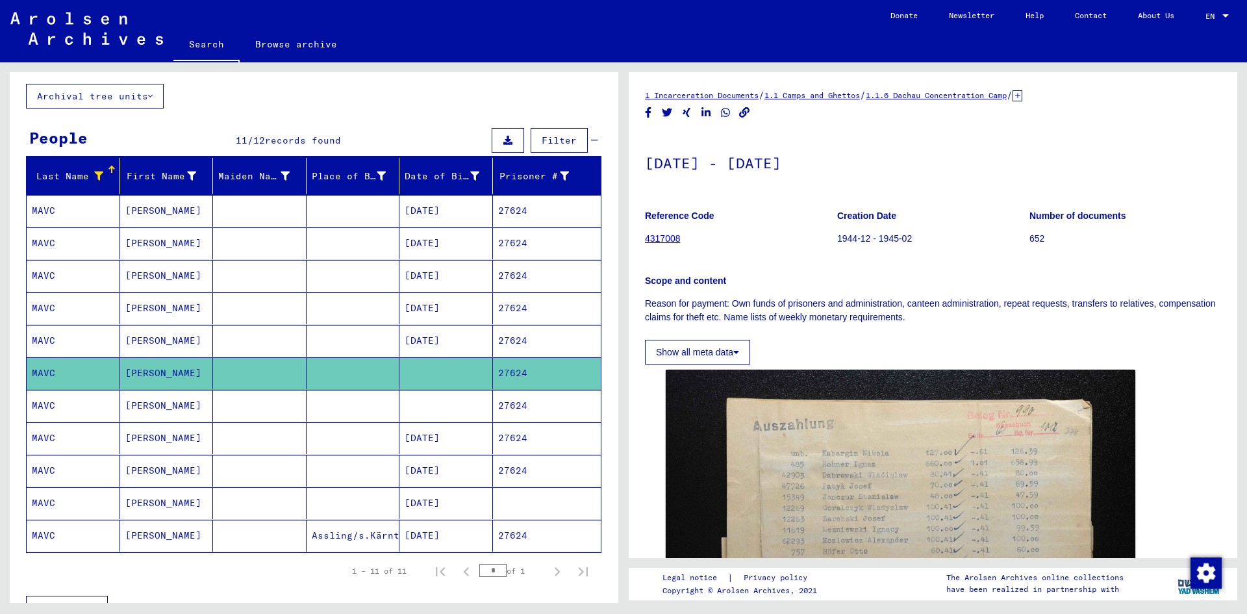
click at [450, 349] on mat-cell "[DATE]" at bounding box center [446, 341] width 94 height 32
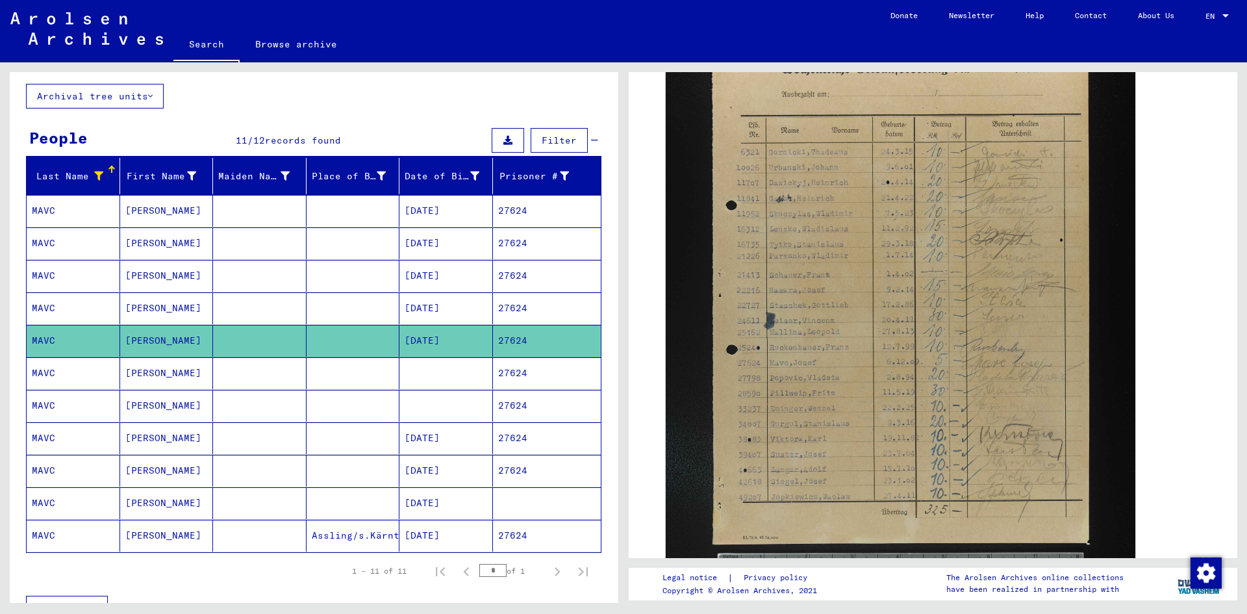
scroll to position [385, 0]
click at [451, 386] on mat-cell at bounding box center [446, 373] width 94 height 32
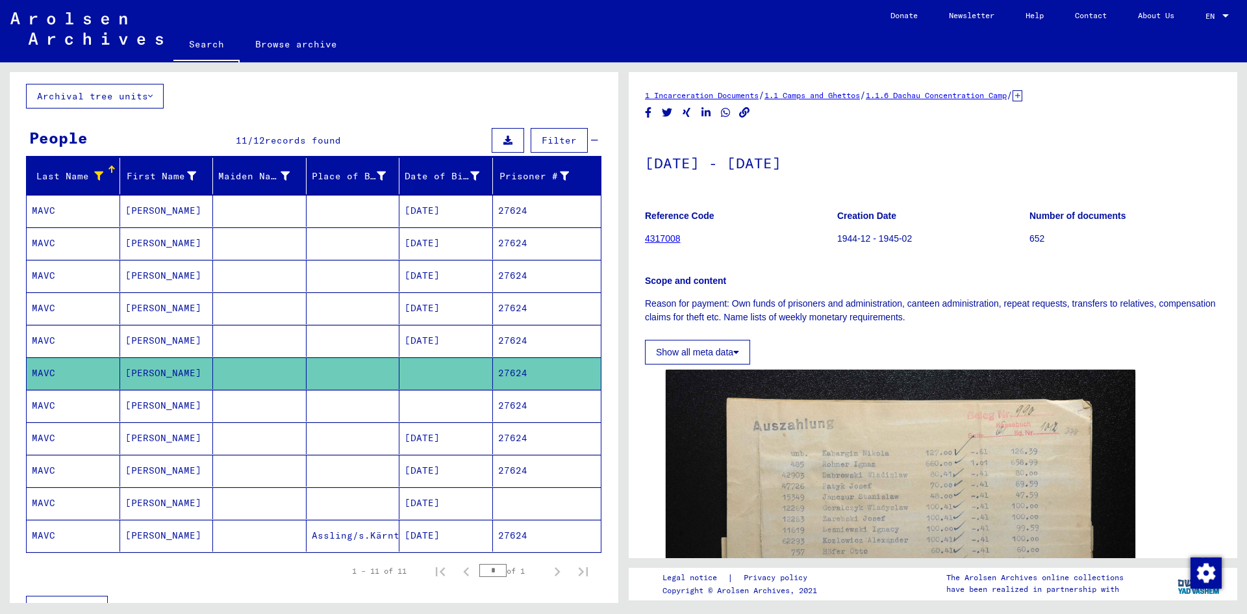
click at [451, 412] on mat-cell at bounding box center [446, 406] width 94 height 32
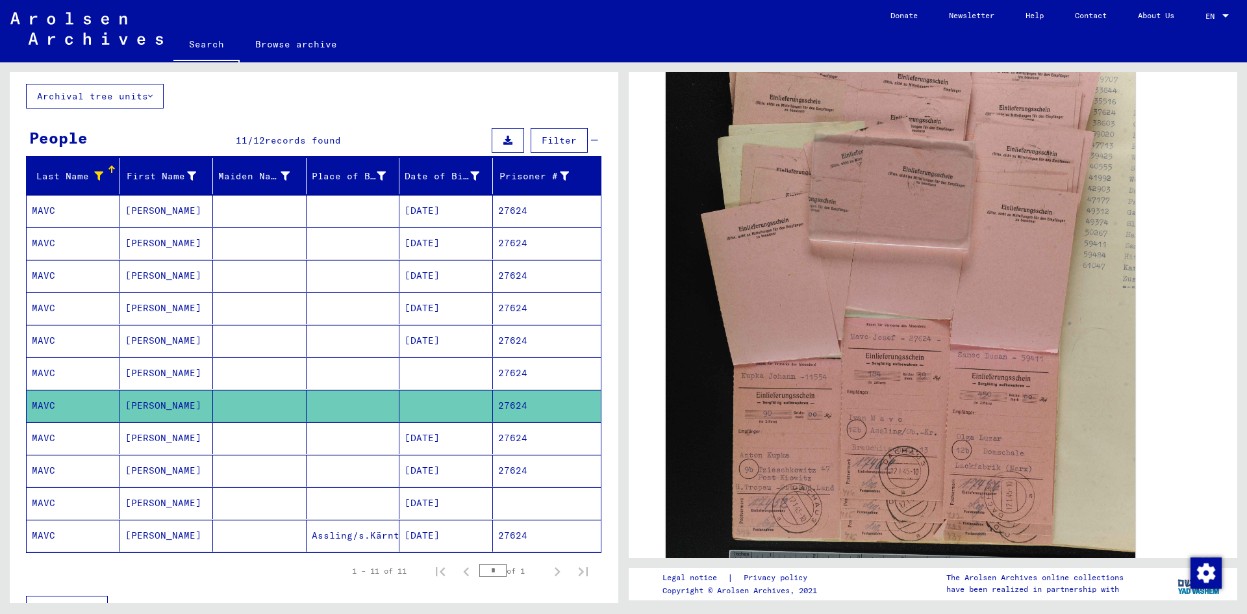
scroll to position [381, 0]
click at [445, 450] on mat-cell "[DATE]" at bounding box center [446, 438] width 94 height 32
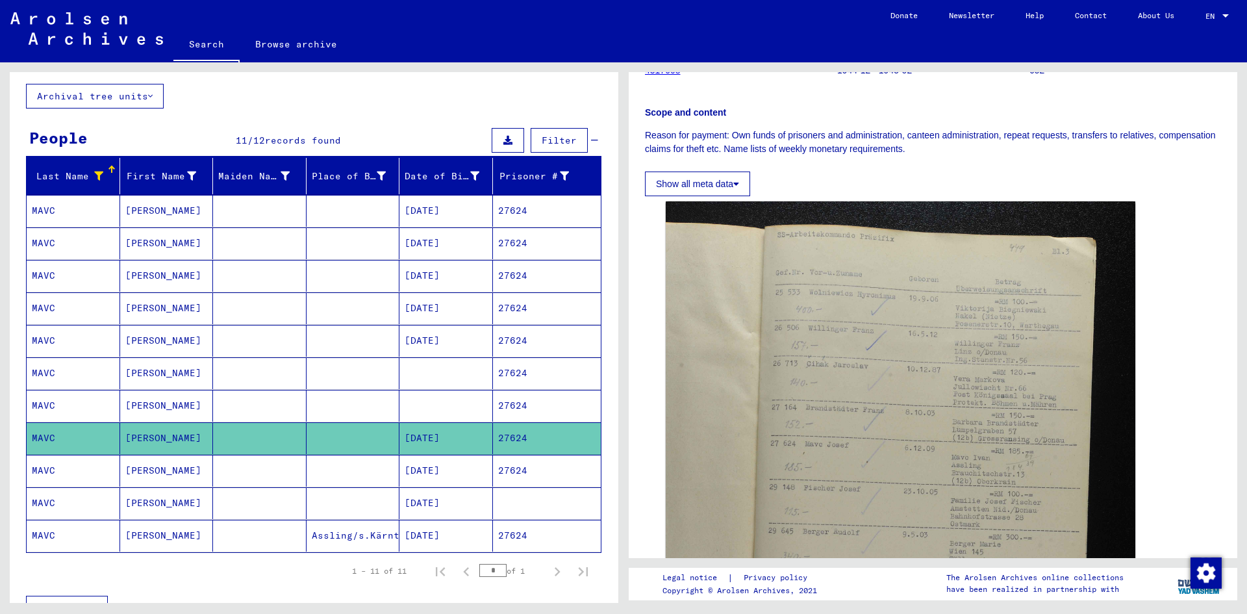
scroll to position [169, 0]
click at [433, 470] on mat-cell "[DATE]" at bounding box center [446, 471] width 94 height 32
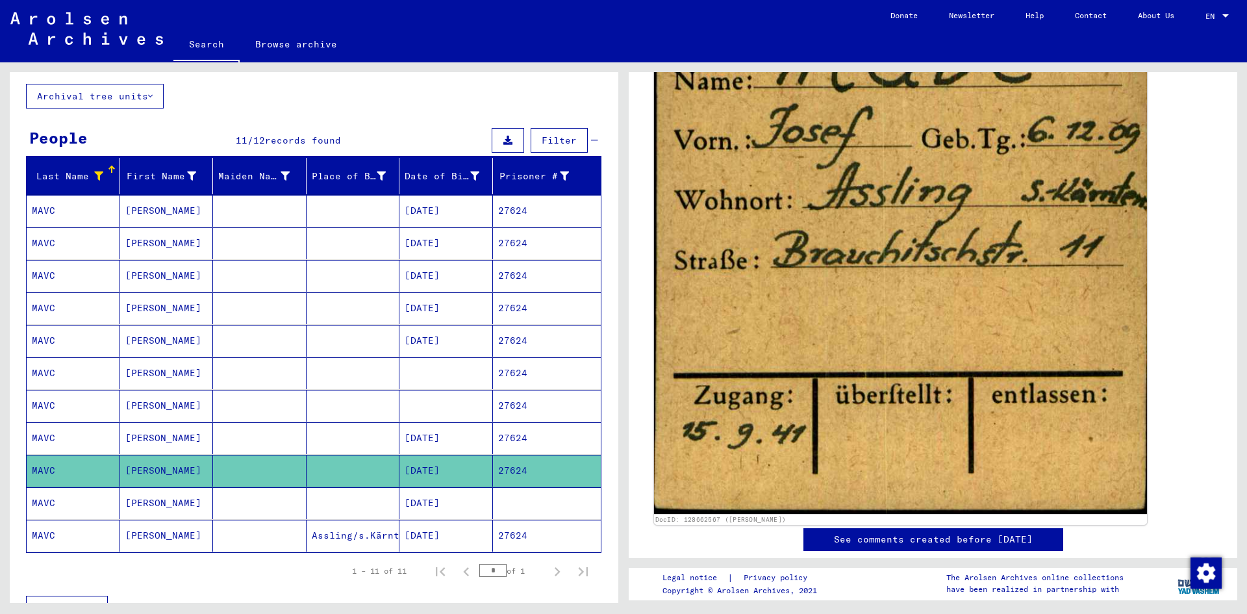
scroll to position [378, 0]
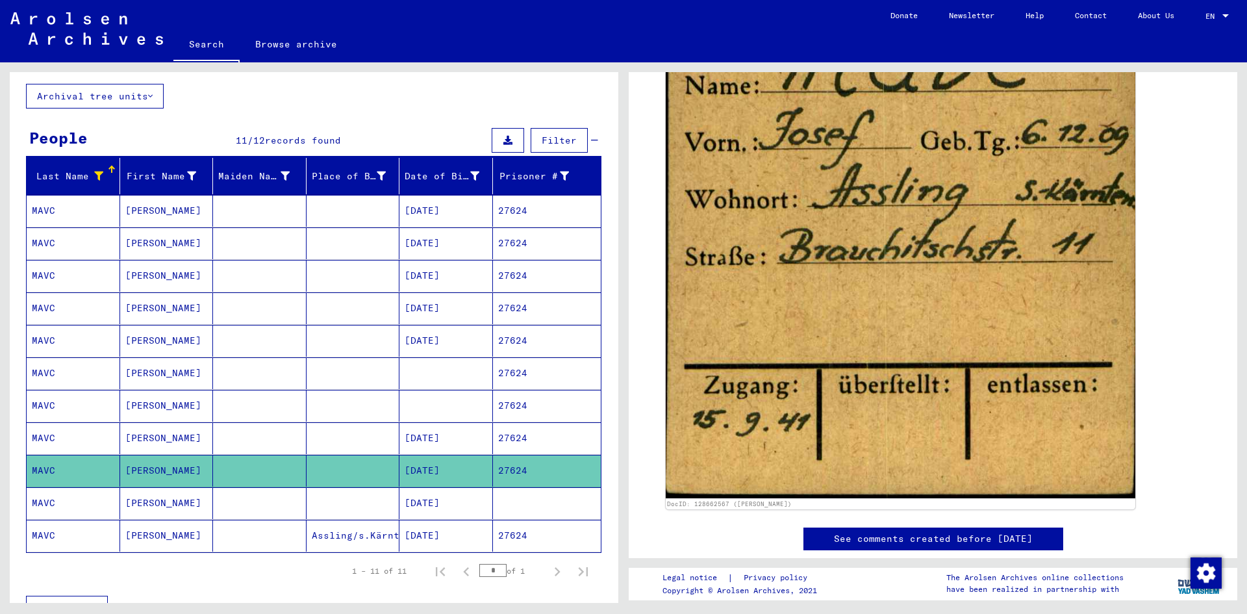
click at [438, 505] on mat-cell "[DATE]" at bounding box center [446, 503] width 94 height 32
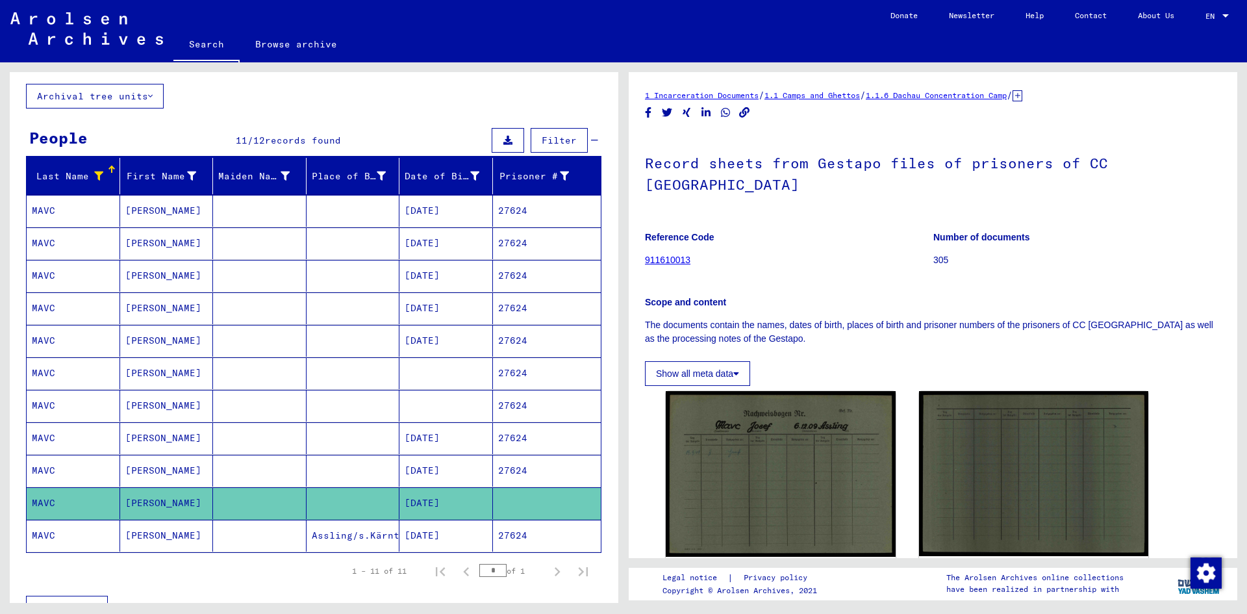
click at [433, 539] on mat-cell "[DATE]" at bounding box center [446, 536] width 94 height 32
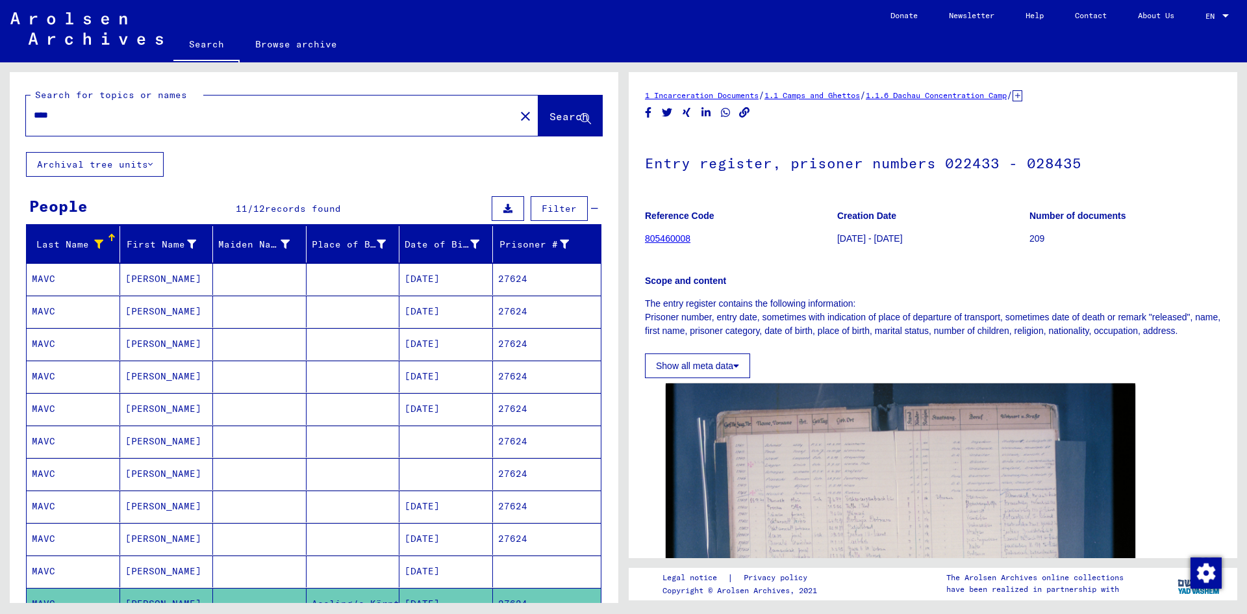
click at [140, 117] on input "****" at bounding box center [271, 115] width 474 height 14
type input "*"
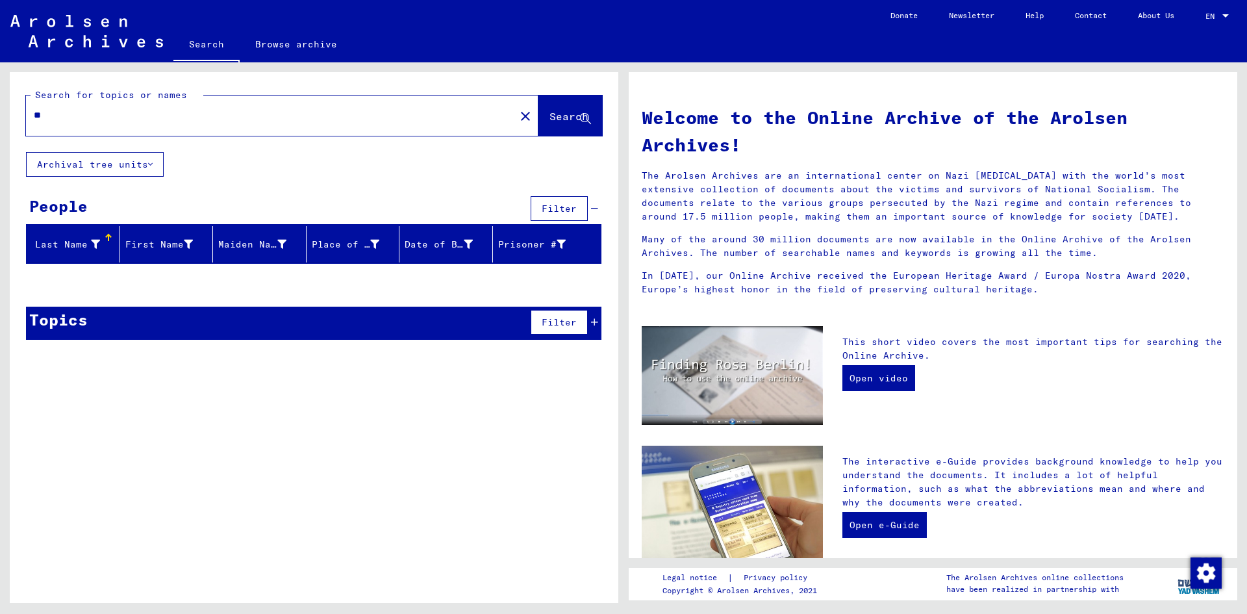
type input "*"
type input "**********"
drag, startPoint x: 140, startPoint y: 117, endPoint x: 16, endPoint y: 122, distance: 124.8
click at [16, 122] on div "**********" at bounding box center [314, 112] width 609 height 80
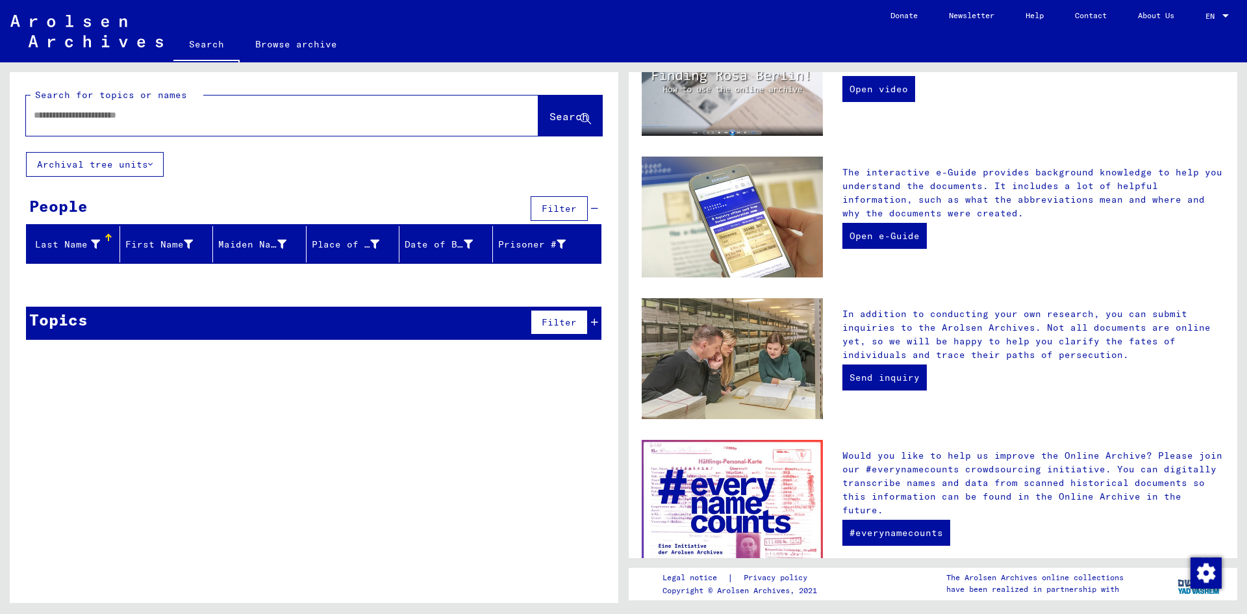
scroll to position [360, 0]
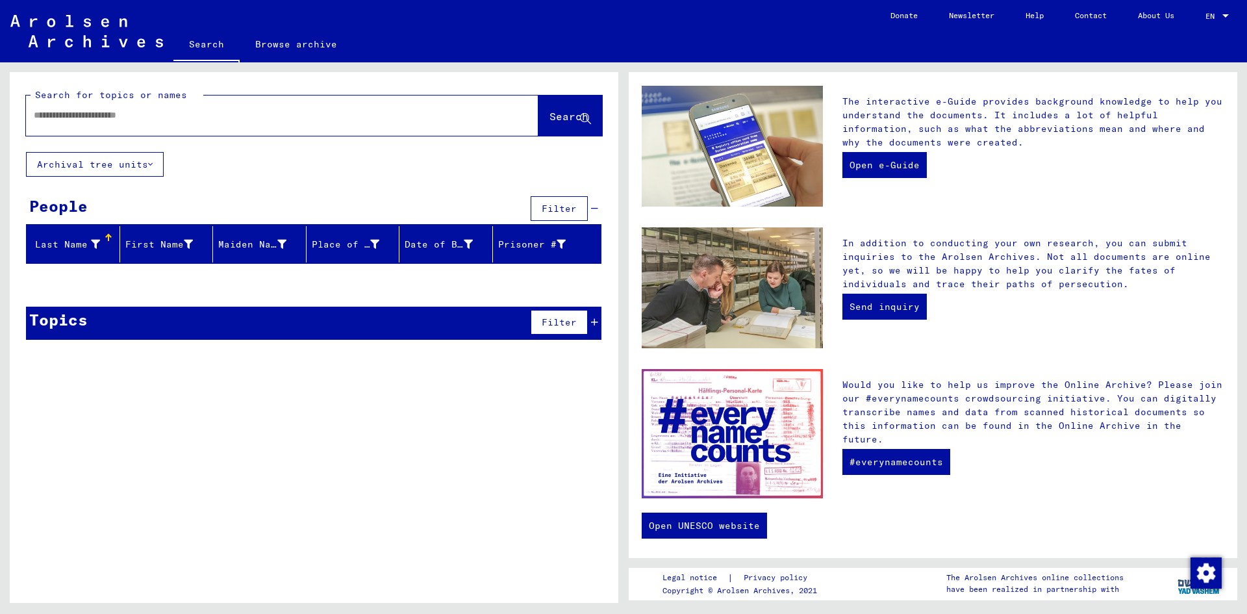
click at [270, 128] on div at bounding box center [263, 115] width 474 height 29
click at [190, 108] on input "text" at bounding box center [267, 115] width 466 height 14
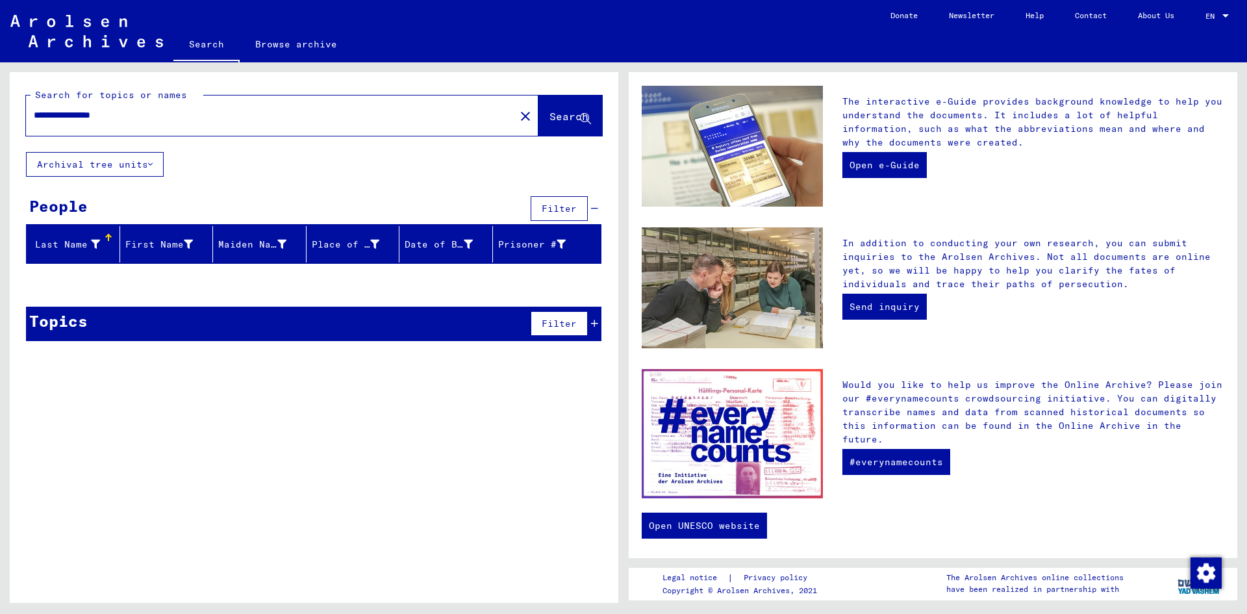
click at [44, 119] on input "**********" at bounding box center [267, 115] width 466 height 14
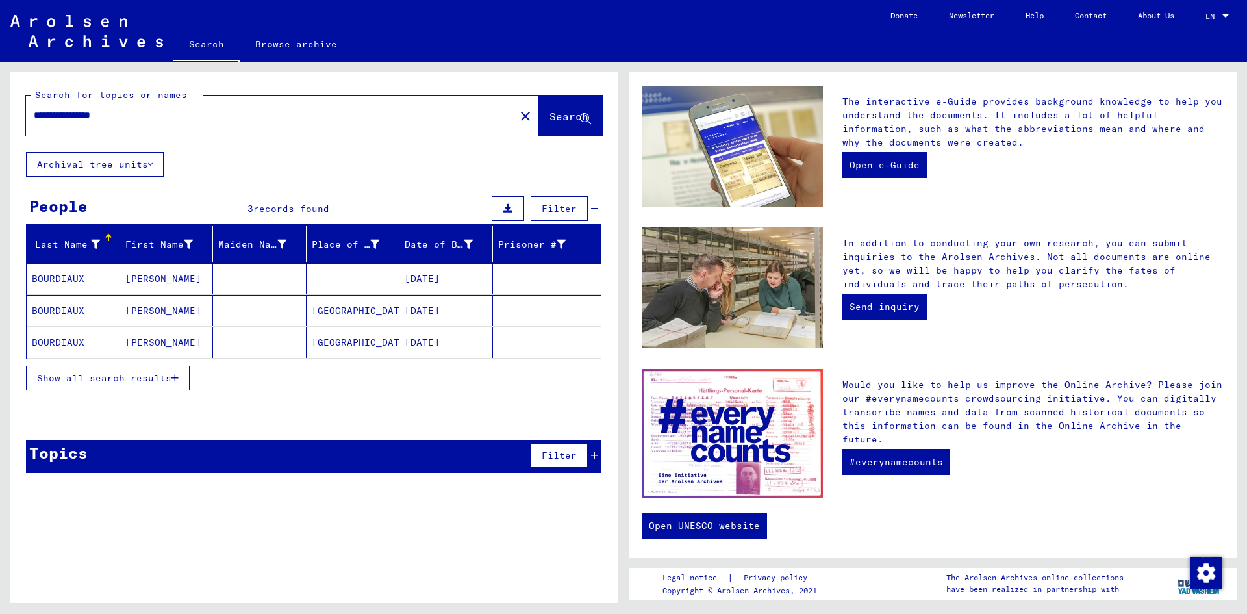
click at [139, 385] on button "Show all search results" at bounding box center [108, 378] width 164 height 25
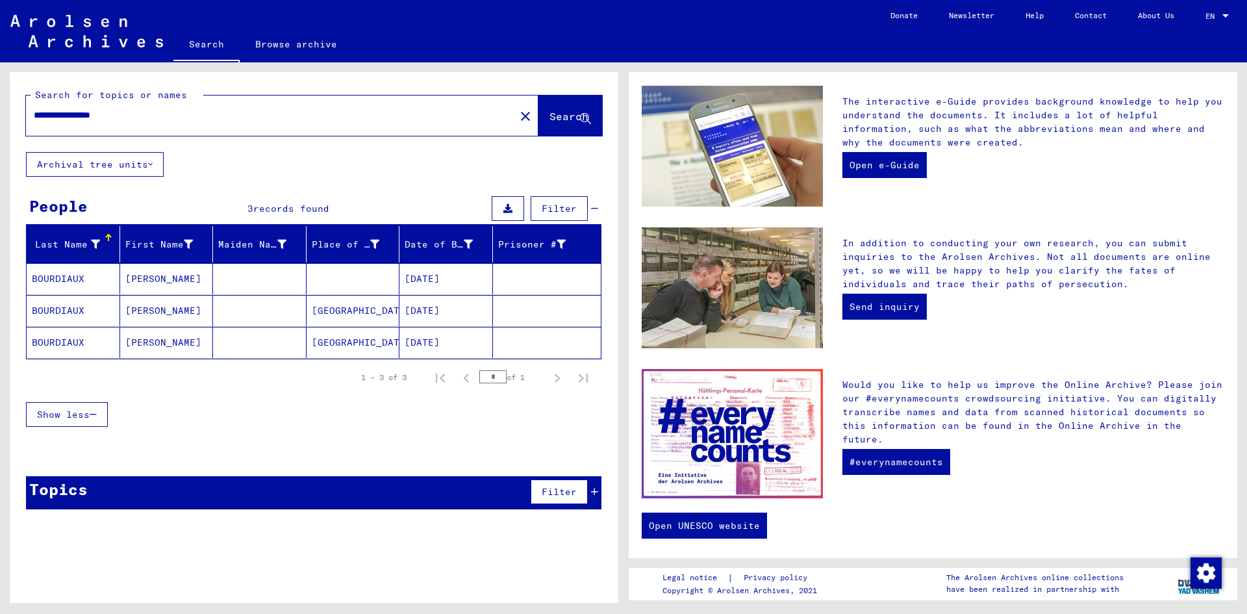
click at [162, 283] on mat-cell "[PERSON_NAME]" at bounding box center [167, 278] width 94 height 31
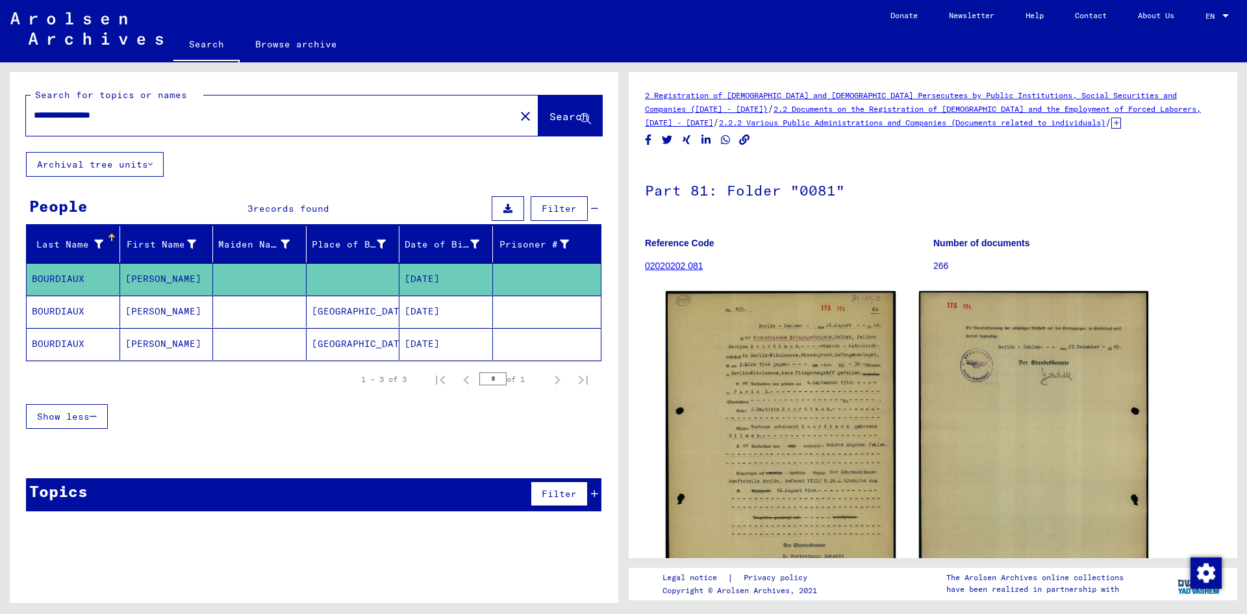
click at [163, 305] on mat-cell "[PERSON_NAME]" at bounding box center [167, 312] width 94 height 32
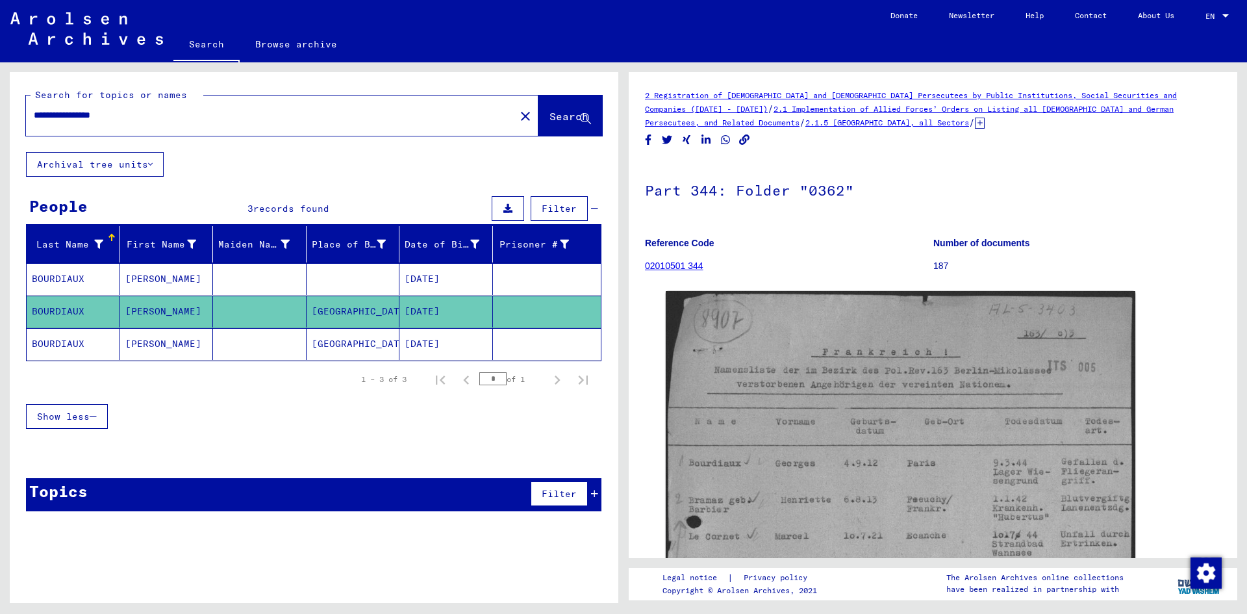
click at [164, 350] on mat-cell "[PERSON_NAME]" at bounding box center [167, 344] width 94 height 32
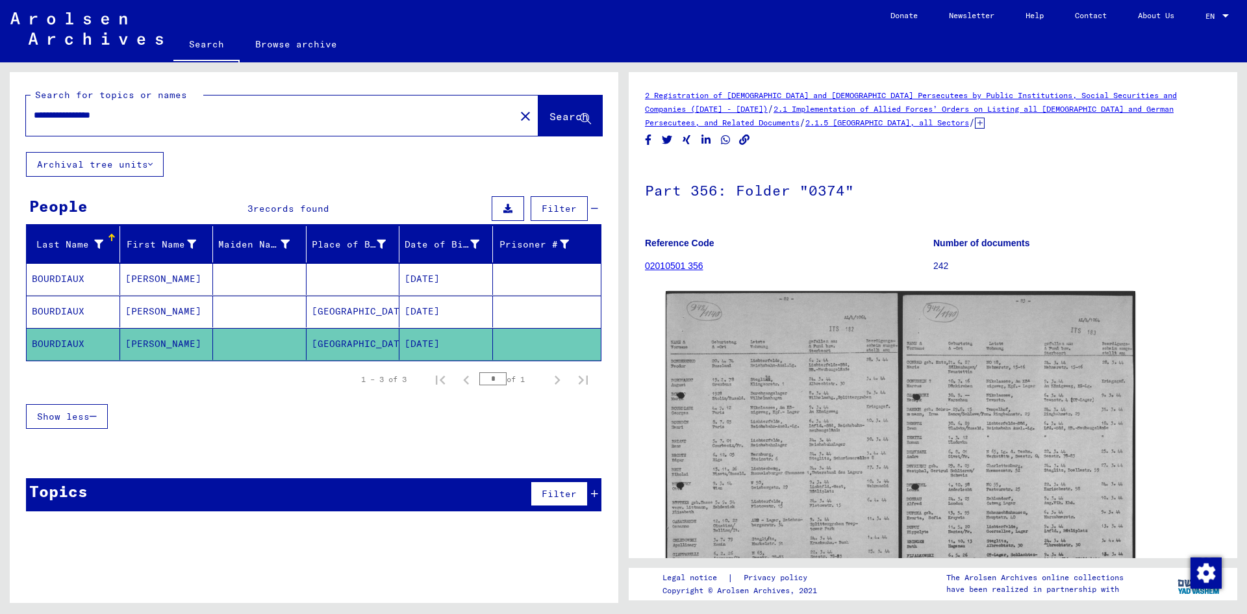
drag, startPoint x: 187, startPoint y: 117, endPoint x: 2, endPoint y: 133, distance: 185.8
click at [2, 133] on div "**********" at bounding box center [312, 332] width 624 height 540
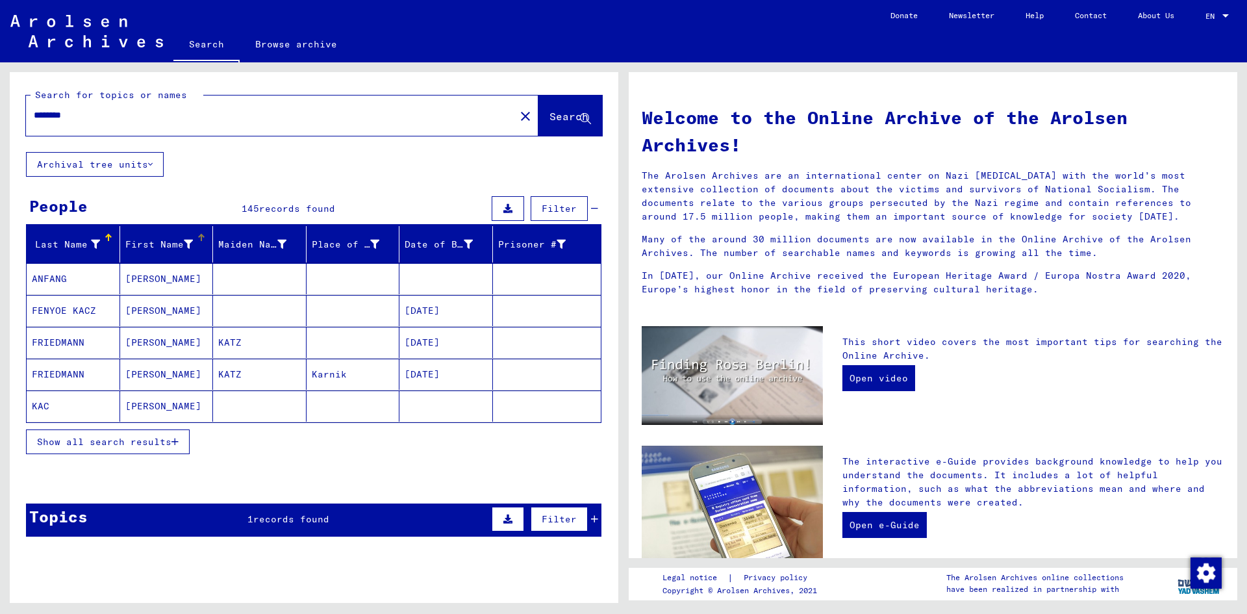
click at [184, 243] on icon at bounding box center [188, 244] width 9 height 9
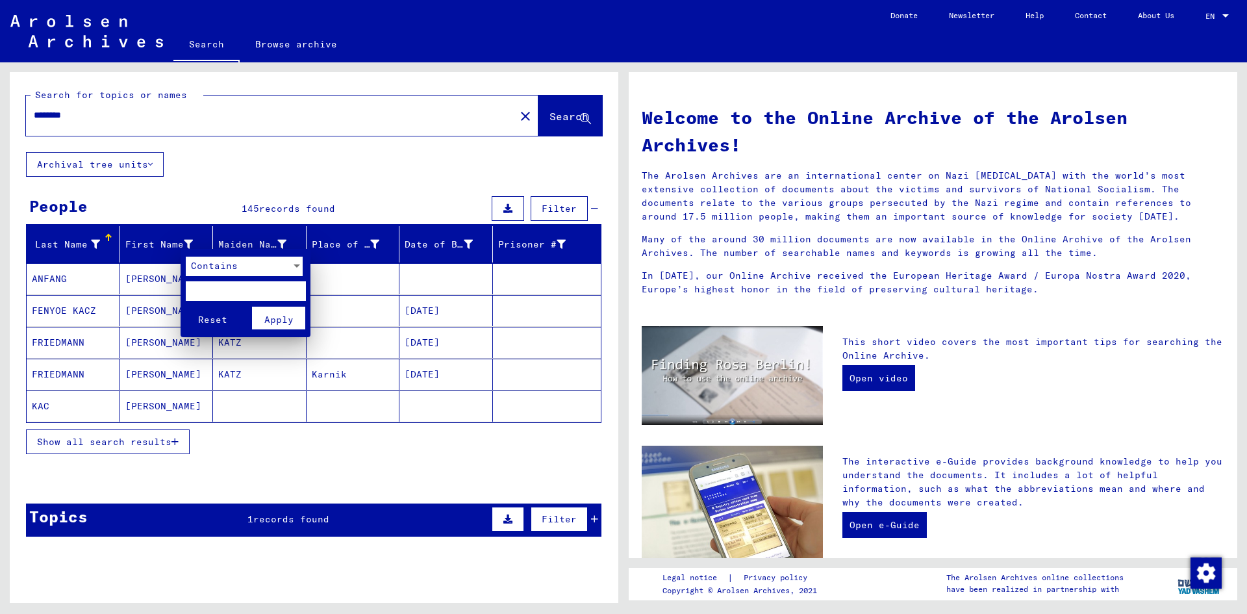
click at [60, 112] on div at bounding box center [623, 307] width 1247 height 614
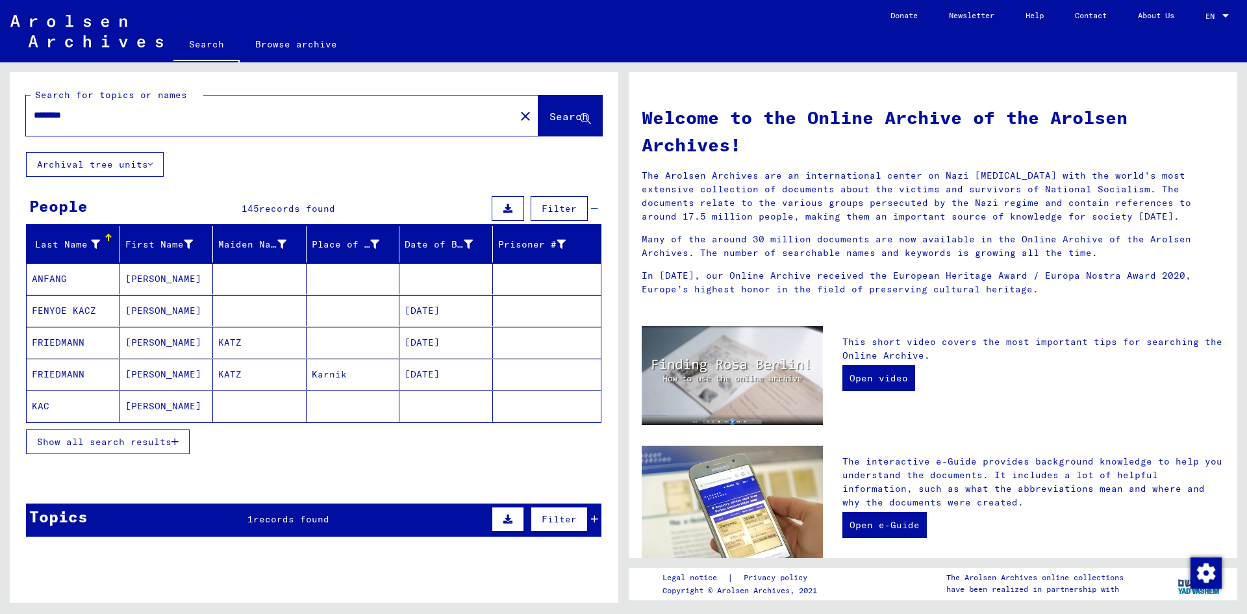
click at [60, 112] on input "********" at bounding box center [267, 115] width 466 height 14
type input "*******"
click at [156, 242] on div "First Name" at bounding box center [159, 245] width 68 height 14
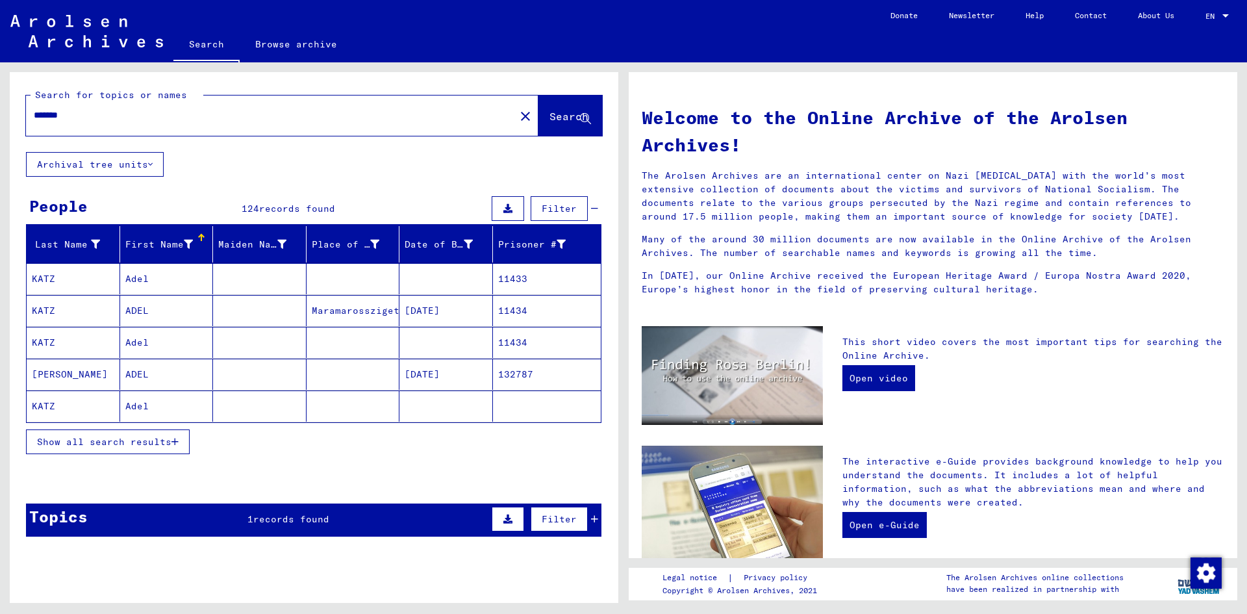
click at [133, 440] on span "Show all search results" at bounding box center [104, 442] width 134 height 12
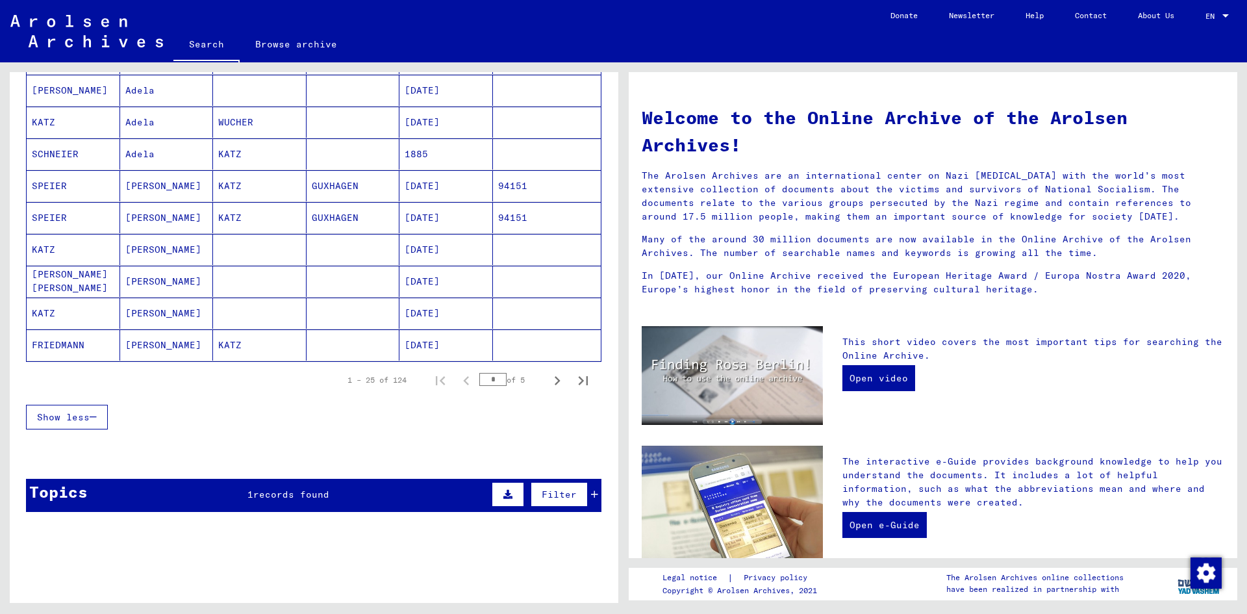
scroll to position [702, 0]
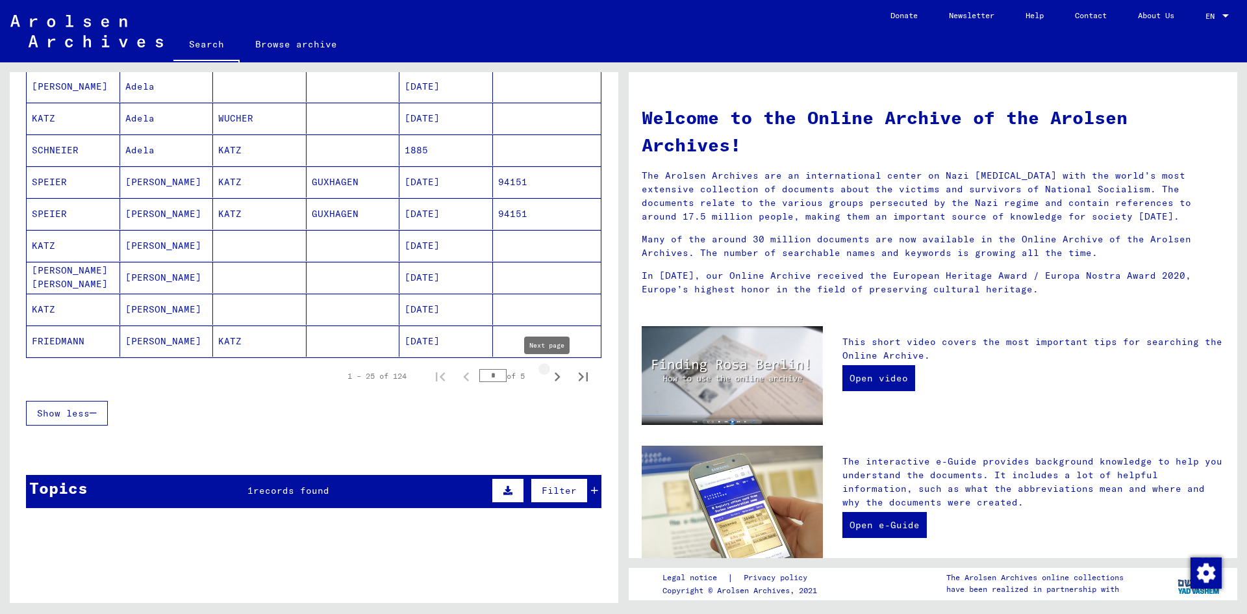
click at [548, 371] on icon "Next page" at bounding box center [557, 377] width 18 height 18
type input "*"
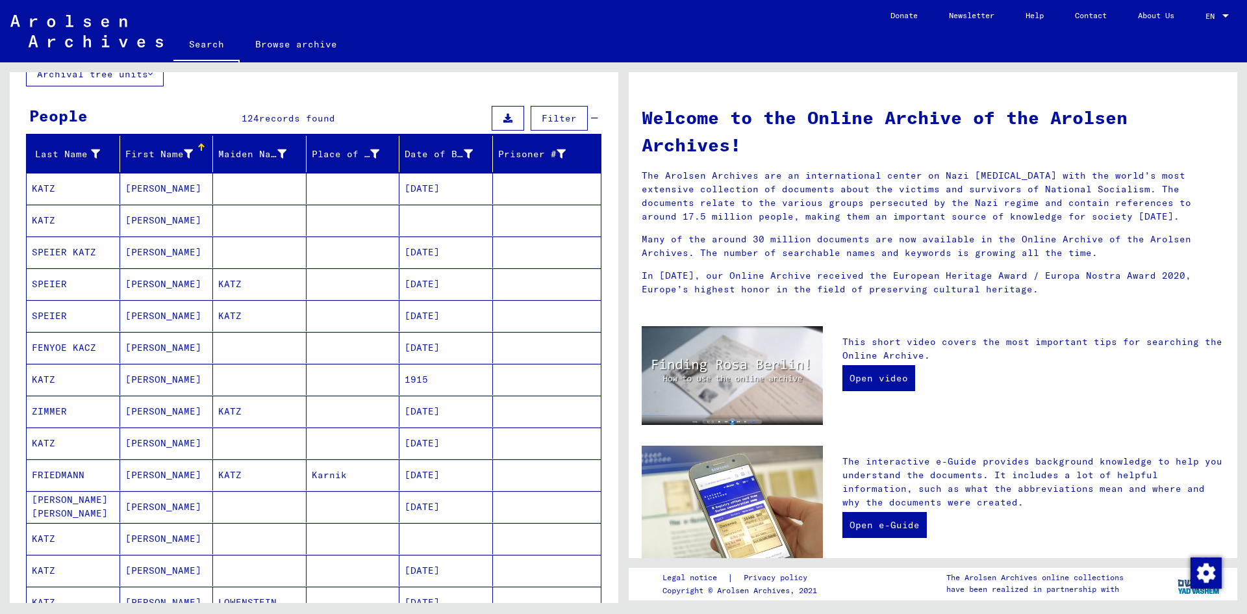
scroll to position [0, 0]
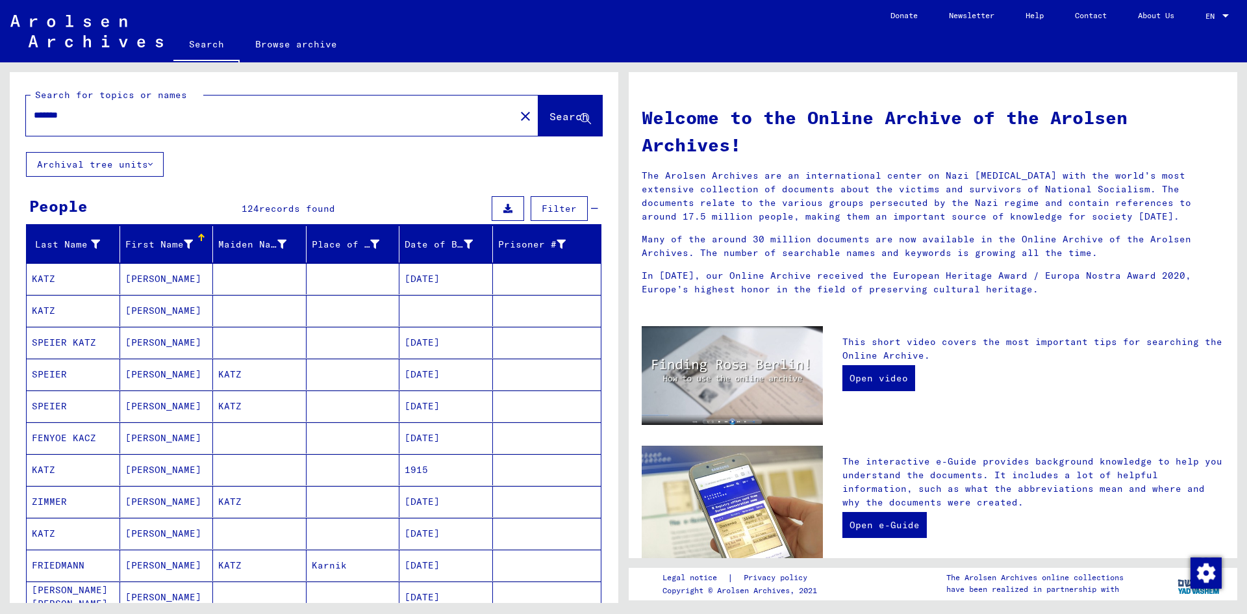
drag, startPoint x: 262, startPoint y: 113, endPoint x: 12, endPoint y: 112, distance: 249.4
click at [12, 112] on div "Search for topics or names ******* close Search" at bounding box center [314, 112] width 609 height 80
type input "********"
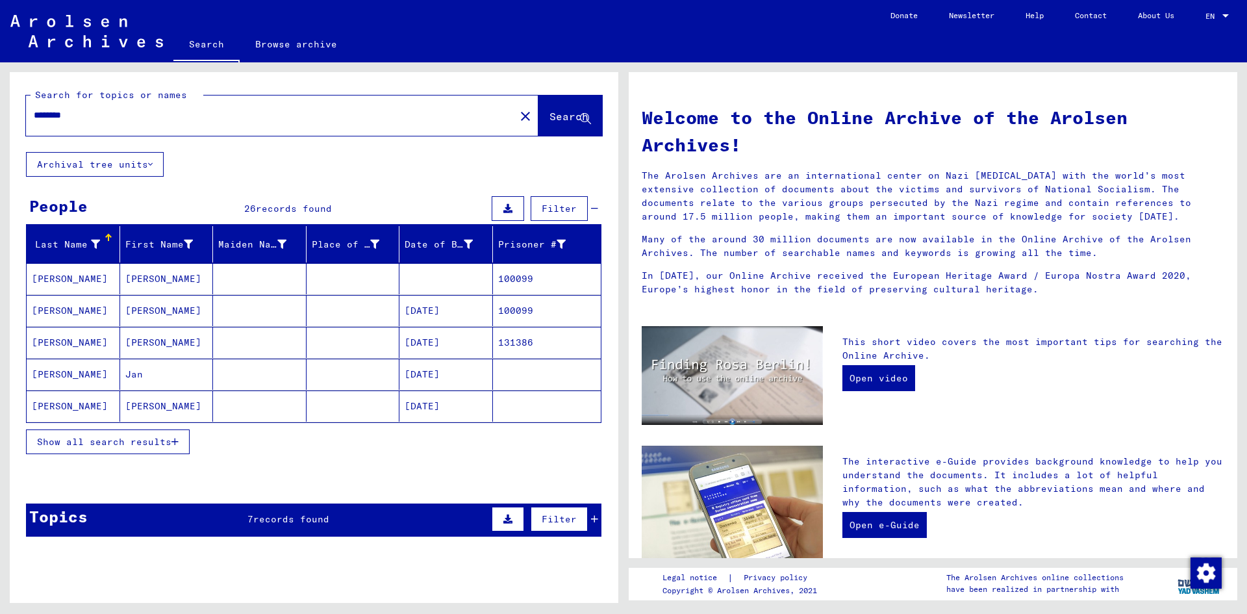
click at [108, 450] on button "Show all search results" at bounding box center [108, 441] width 164 height 25
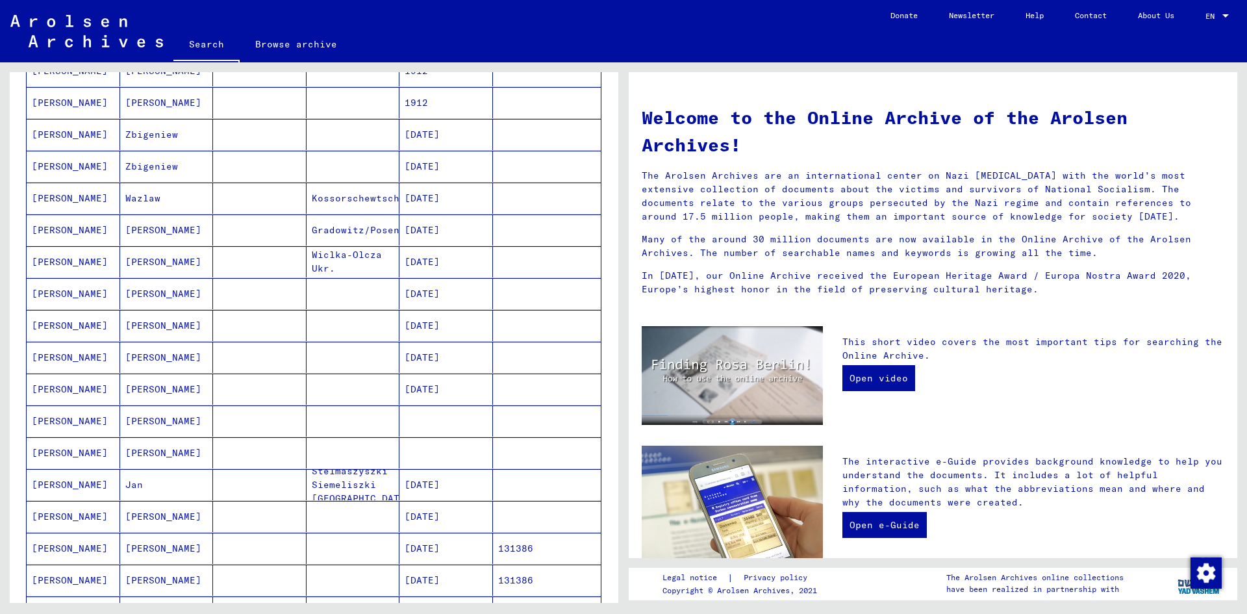
scroll to position [436, 0]
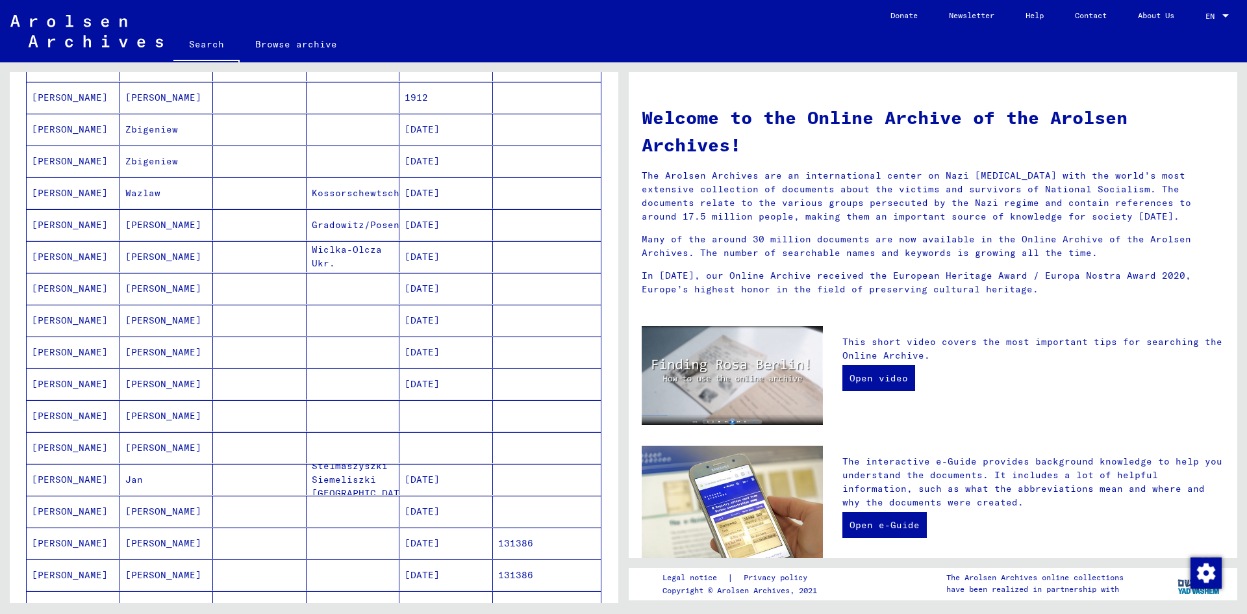
click at [180, 515] on mat-cell "[PERSON_NAME]" at bounding box center [167, 511] width 94 height 31
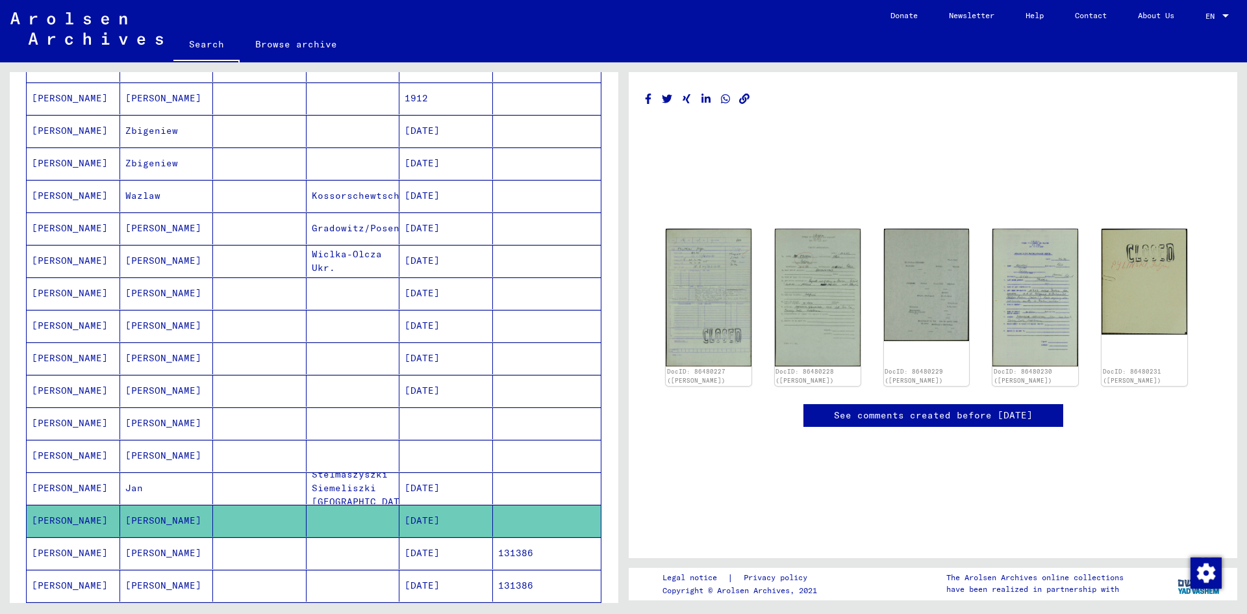
click at [157, 330] on mat-cell "[PERSON_NAME]" at bounding box center [167, 326] width 94 height 32
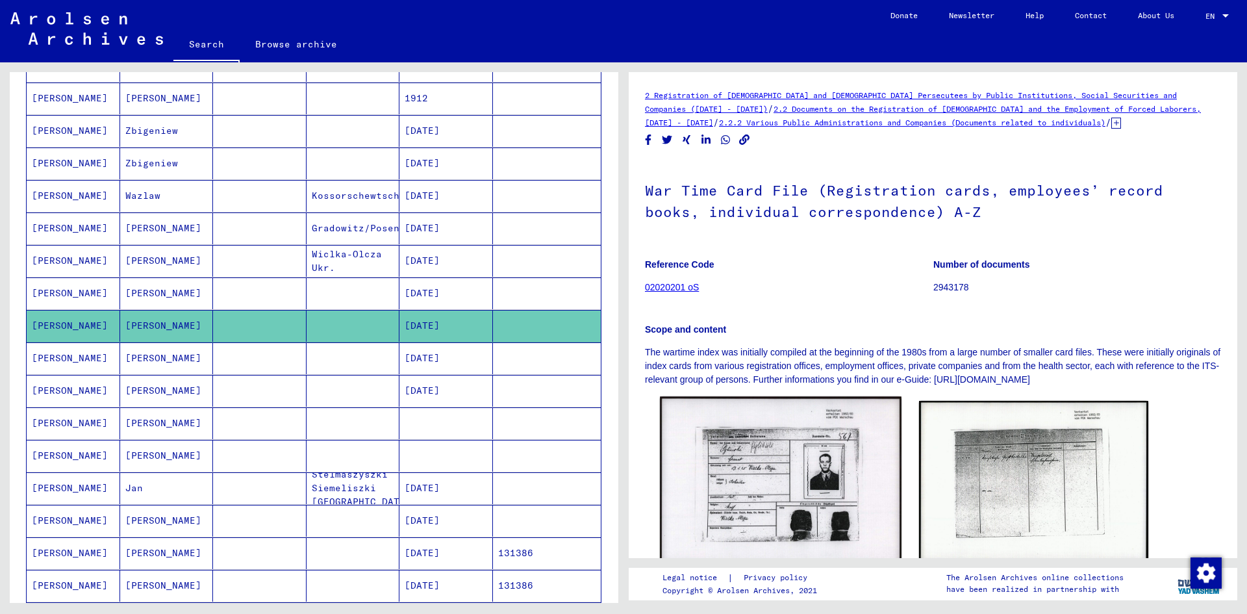
click at [718, 453] on img at bounding box center [780, 482] width 241 height 173
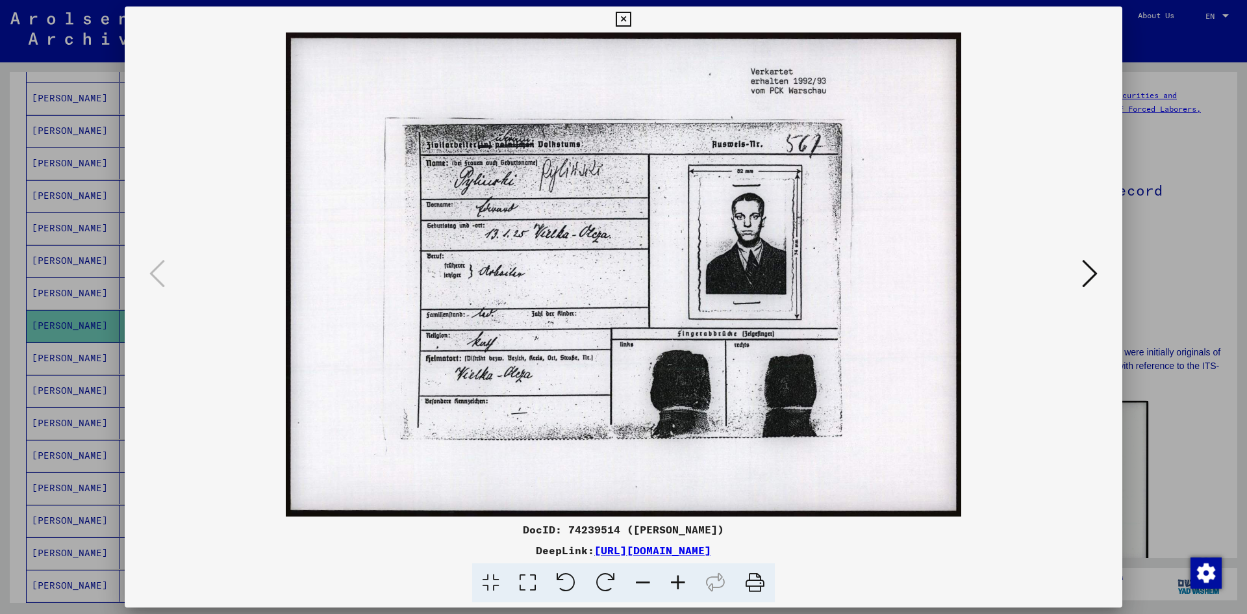
click at [1153, 251] on div at bounding box center [623, 307] width 1247 height 614
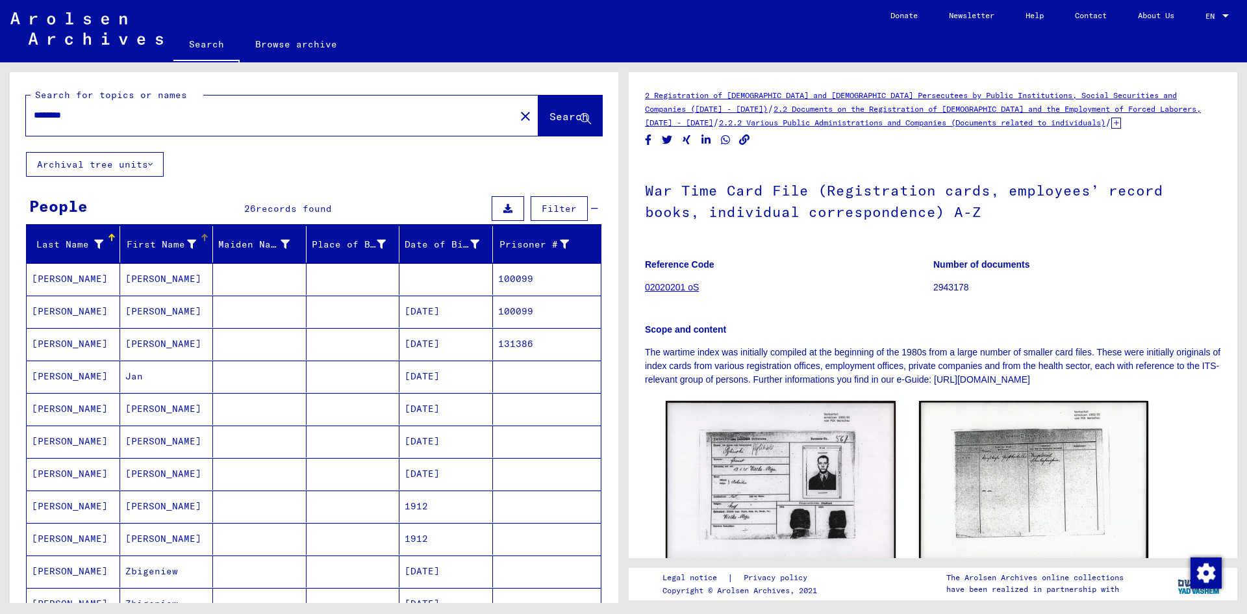
click at [159, 247] on div "First Name" at bounding box center [160, 245] width 71 height 14
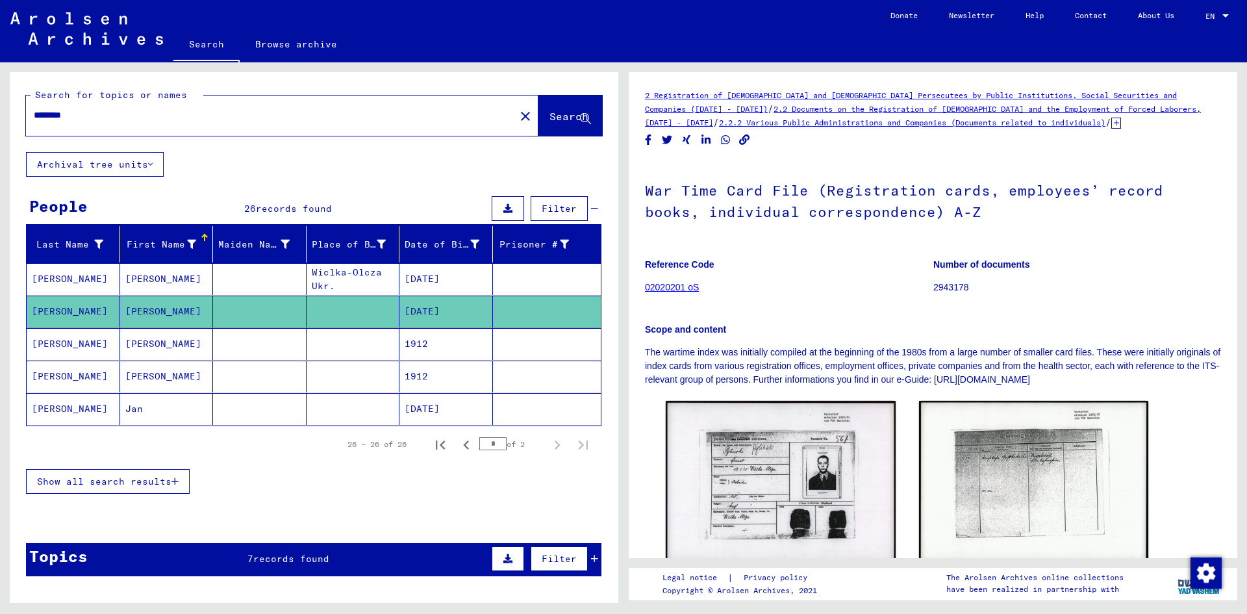
click at [134, 495] on div "Show all search results" at bounding box center [314, 482] width 576 height 38
click at [114, 479] on span "Show all search results" at bounding box center [104, 481] width 134 height 12
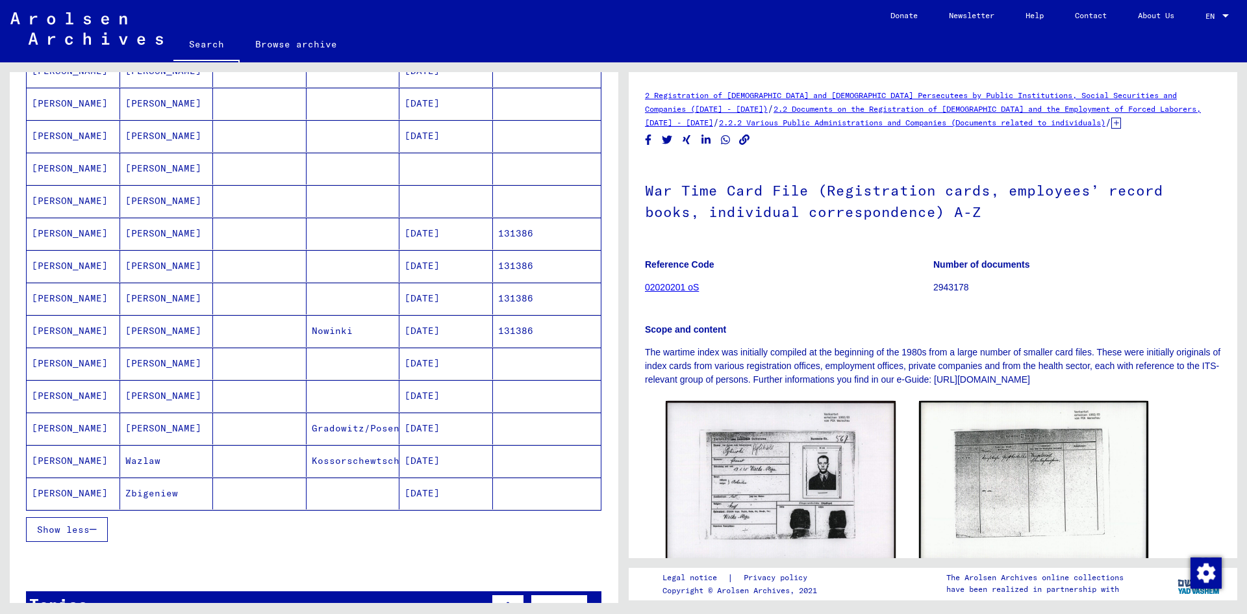
scroll to position [635, 0]
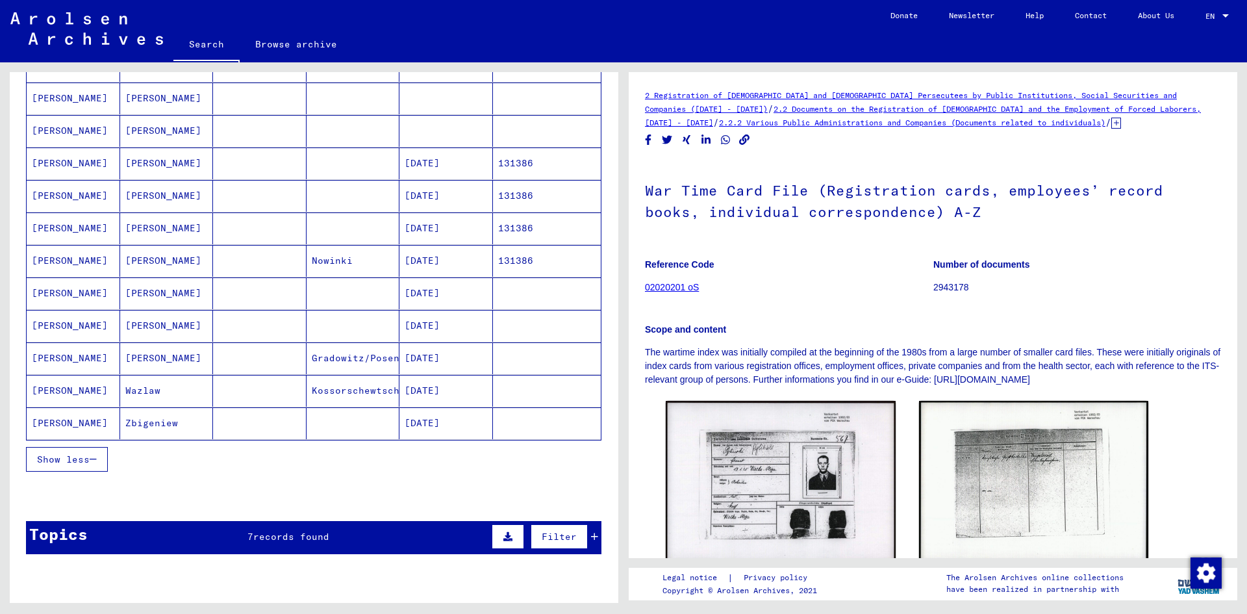
click at [184, 398] on mat-cell "Wazlaw" at bounding box center [167, 391] width 94 height 32
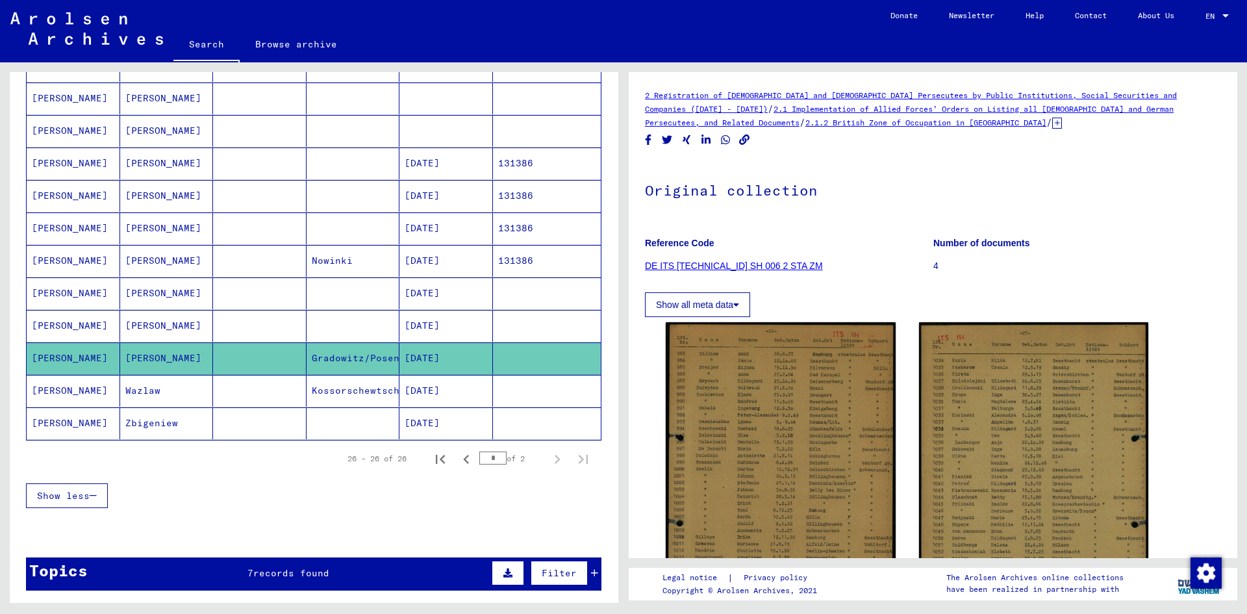
click at [158, 397] on mat-cell "Wazlaw" at bounding box center [167, 391] width 94 height 32
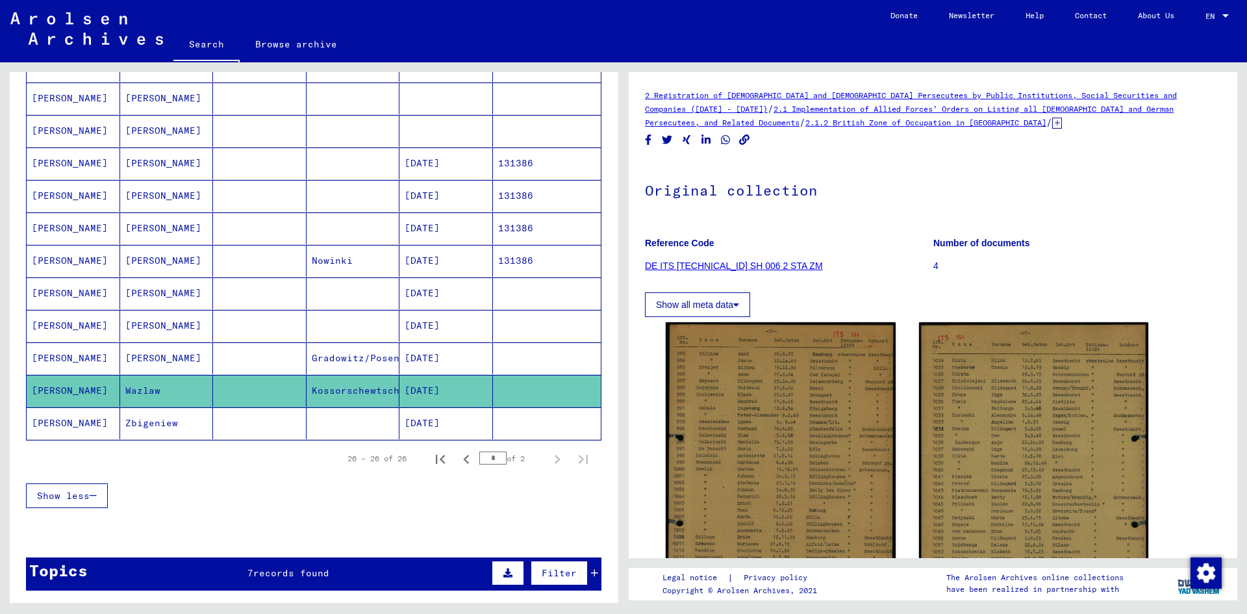
click at [160, 364] on mat-cell "[PERSON_NAME]" at bounding box center [167, 358] width 94 height 32
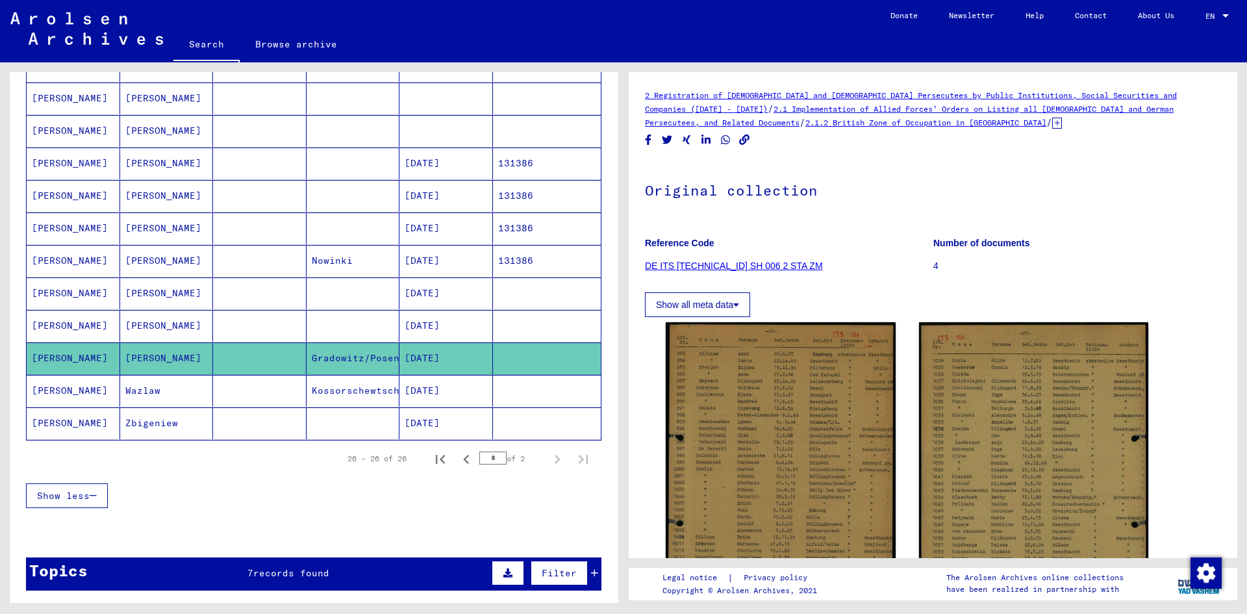
click at [160, 396] on mat-cell "Wazlaw" at bounding box center [167, 391] width 94 height 32
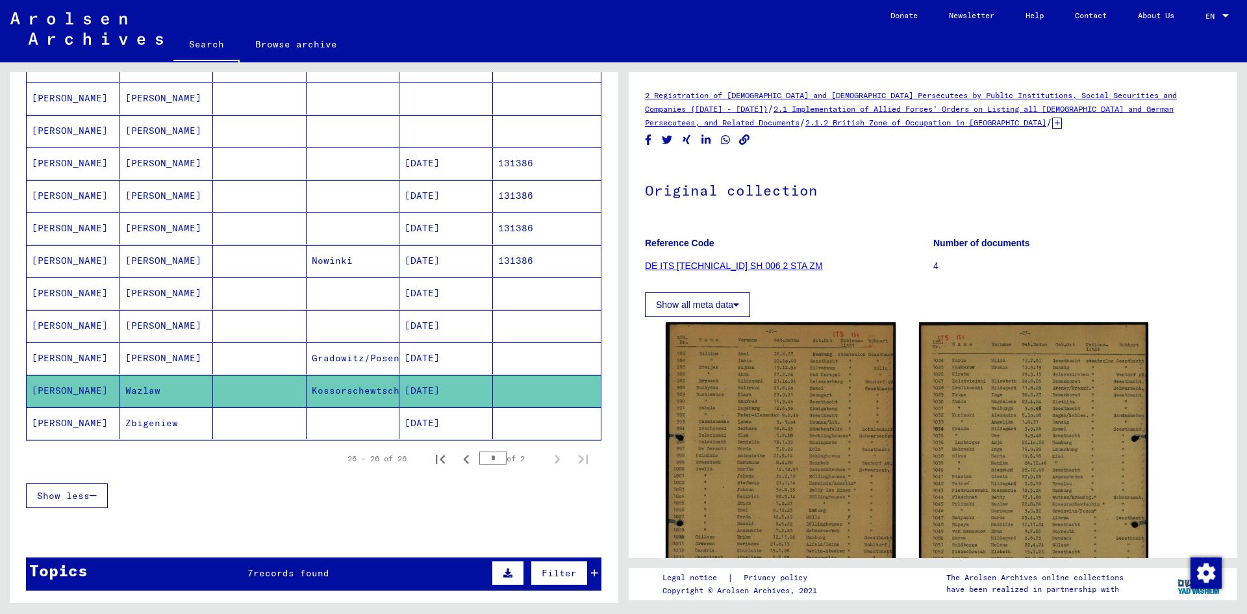
click at [163, 423] on mat-cell "Zbigeniew" at bounding box center [167, 423] width 94 height 32
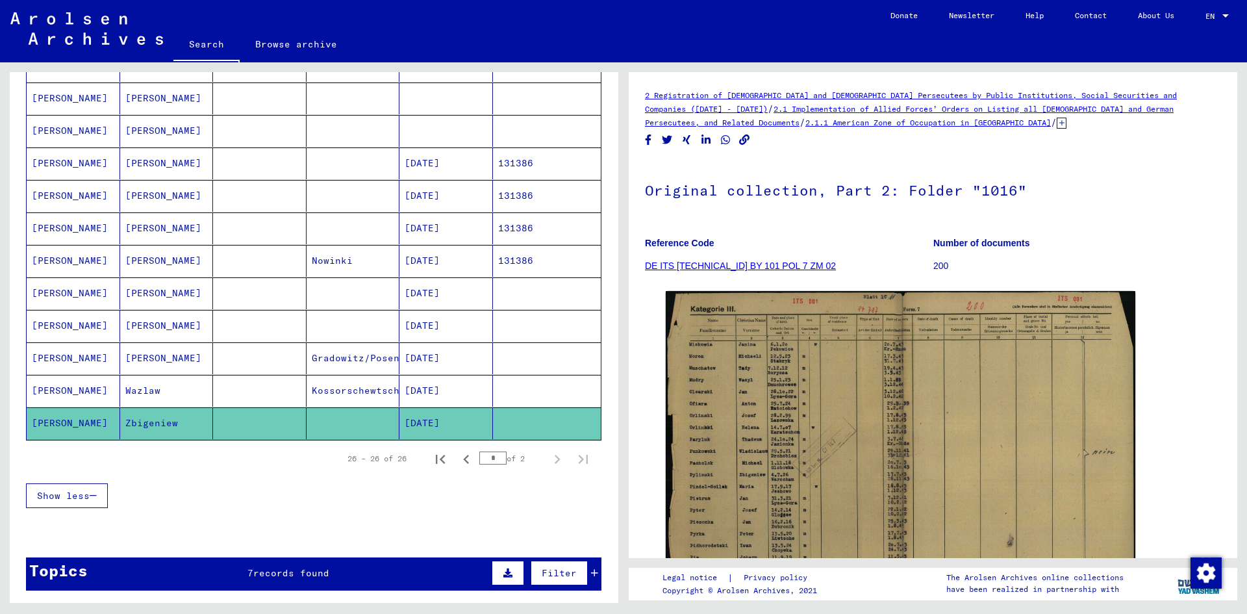
click at [154, 392] on mat-cell "Wazlaw" at bounding box center [167, 391] width 94 height 32
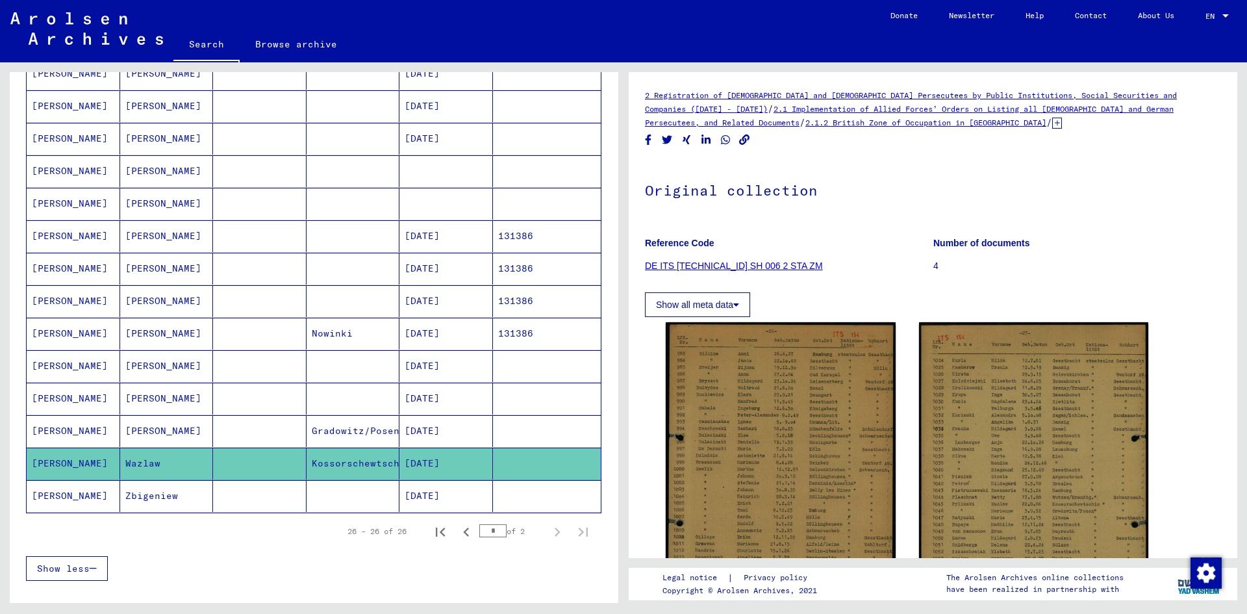
scroll to position [561, 0]
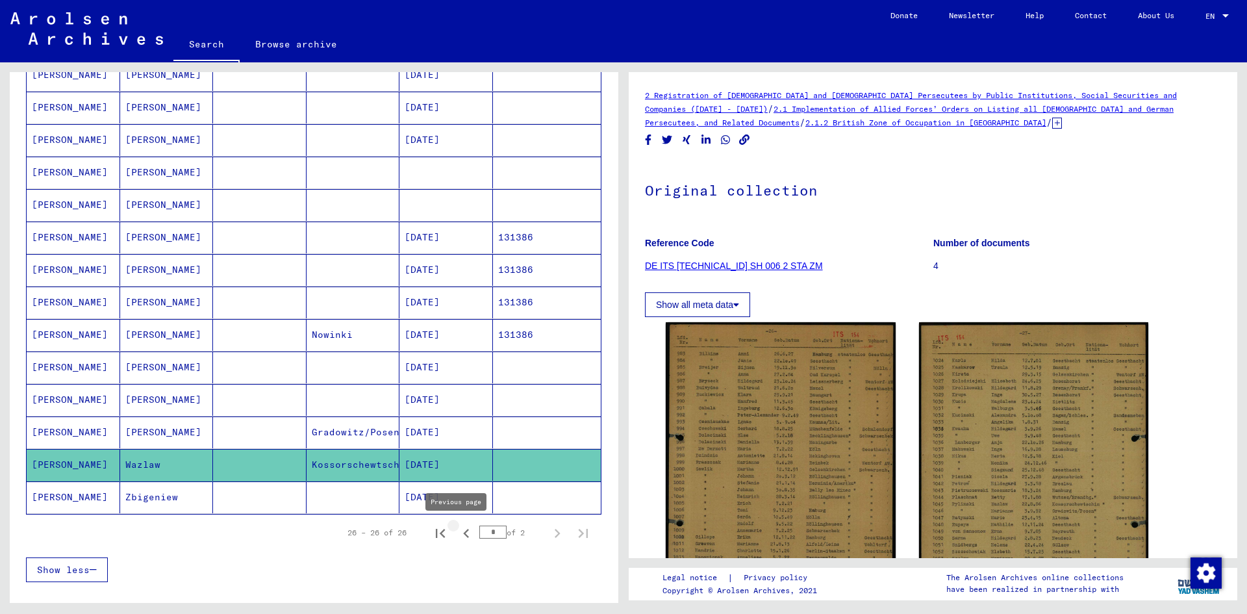
click at [457, 536] on icon "Previous page" at bounding box center [466, 533] width 18 height 18
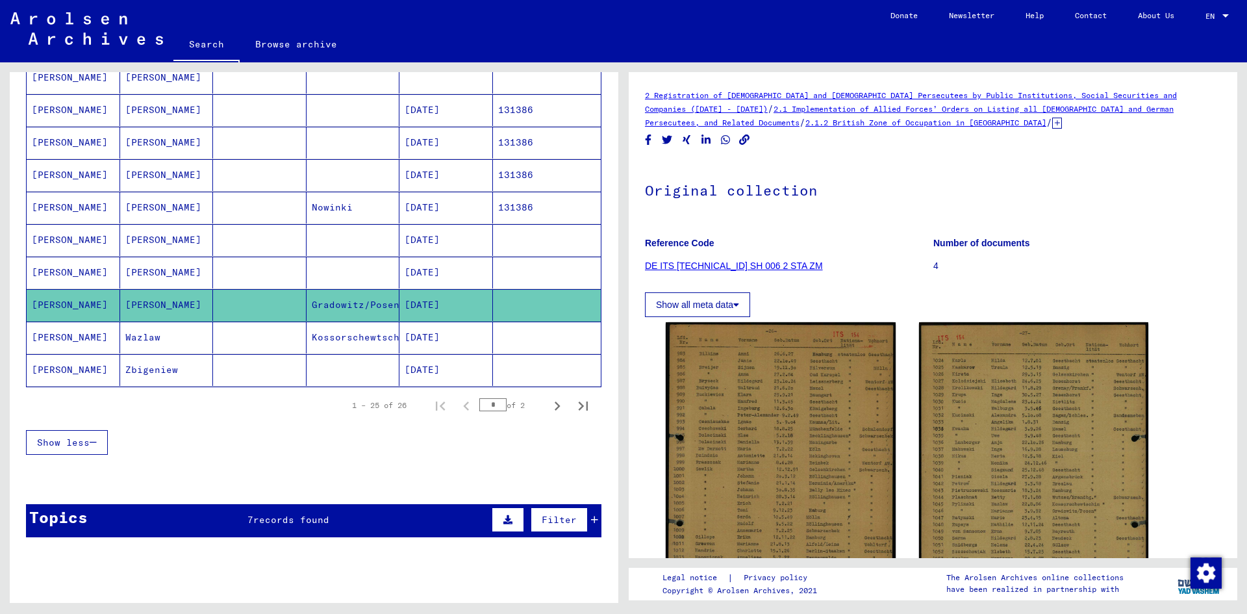
scroll to position [689, 0]
click at [551, 402] on icon "Next page" at bounding box center [557, 405] width 18 height 18
type input "*"
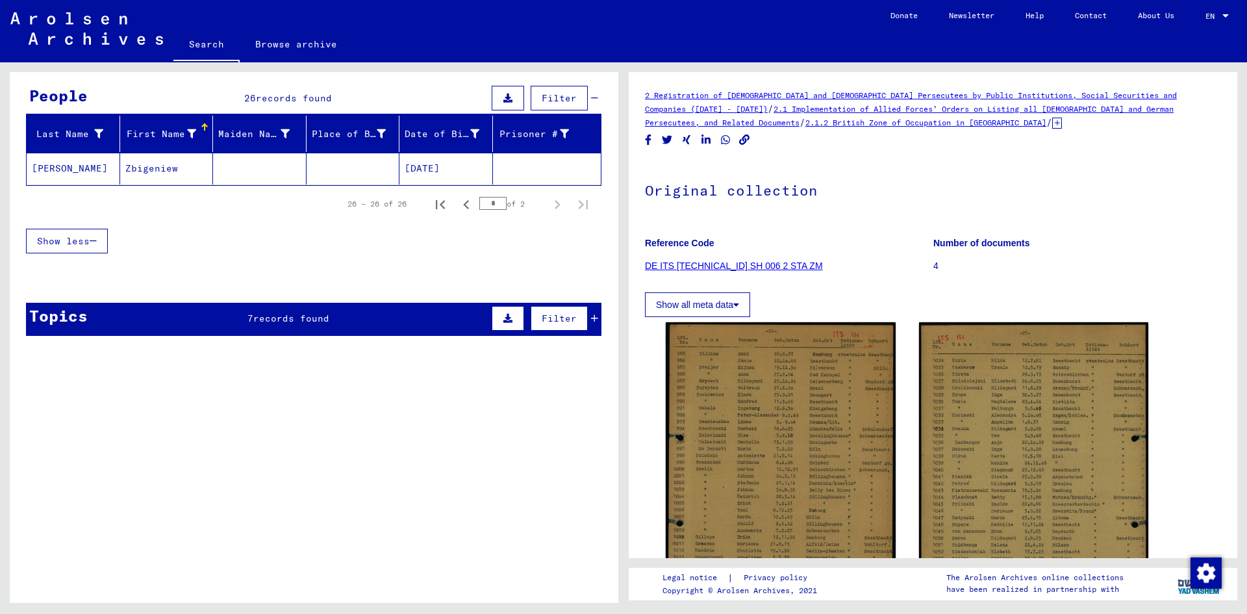
scroll to position [105, 0]
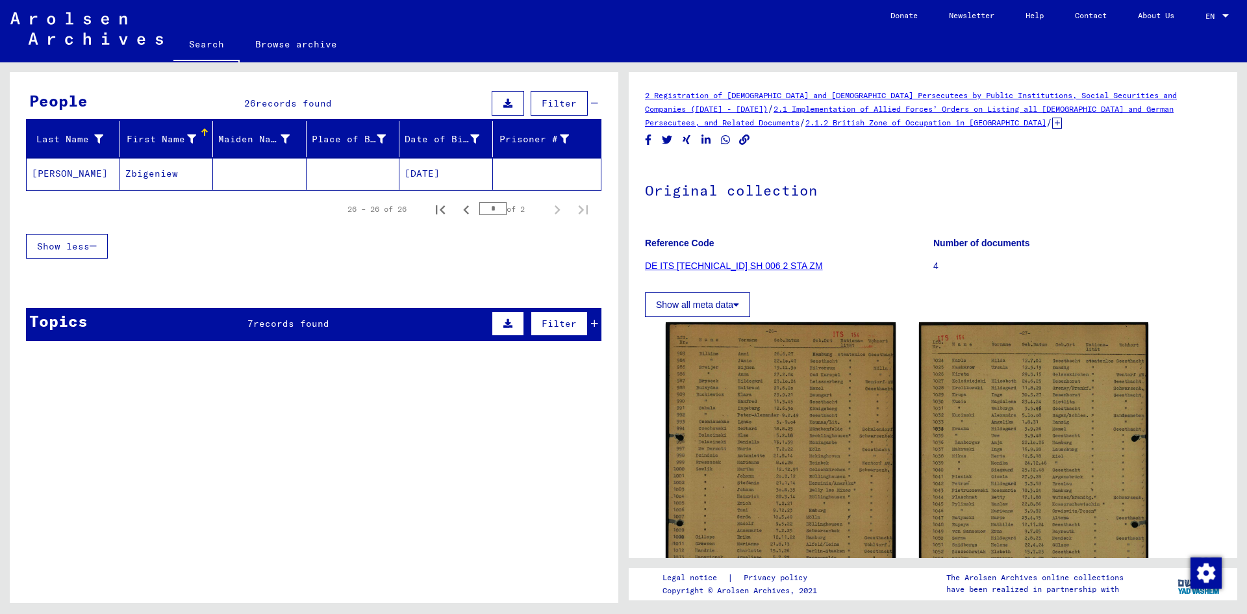
click at [182, 173] on mat-cell "Zbigeniew" at bounding box center [167, 174] width 94 height 32
